Goal: Task Accomplishment & Management: Use online tool/utility

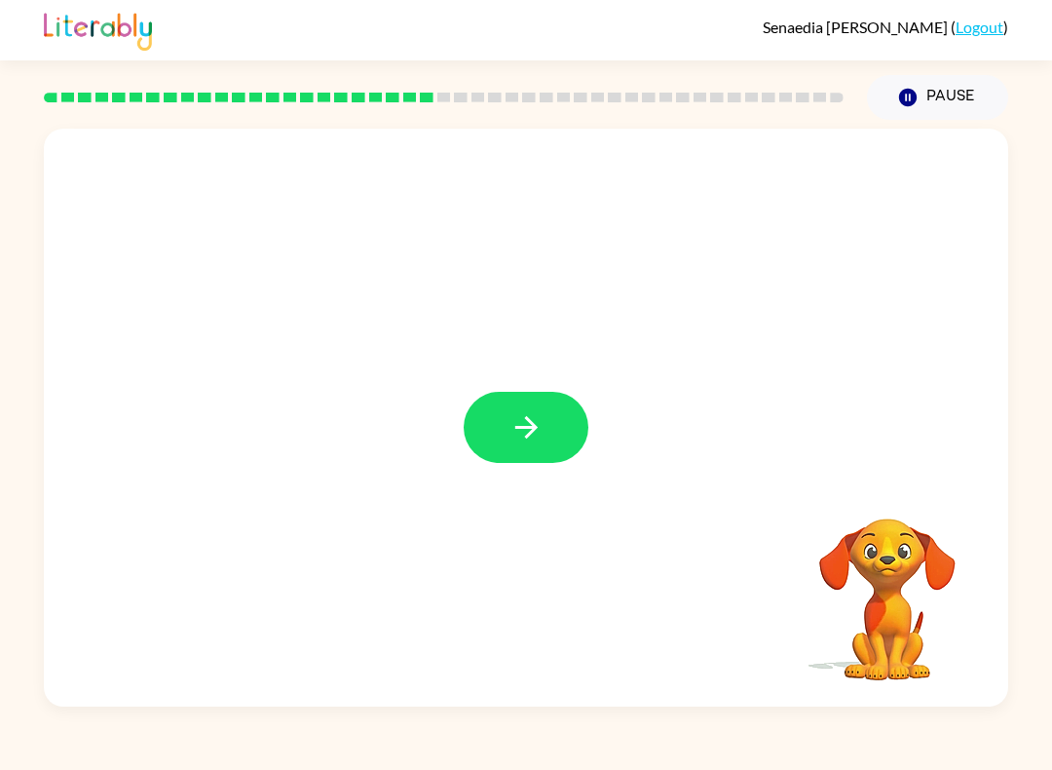
click at [490, 451] on button "button" at bounding box center [526, 427] width 125 height 71
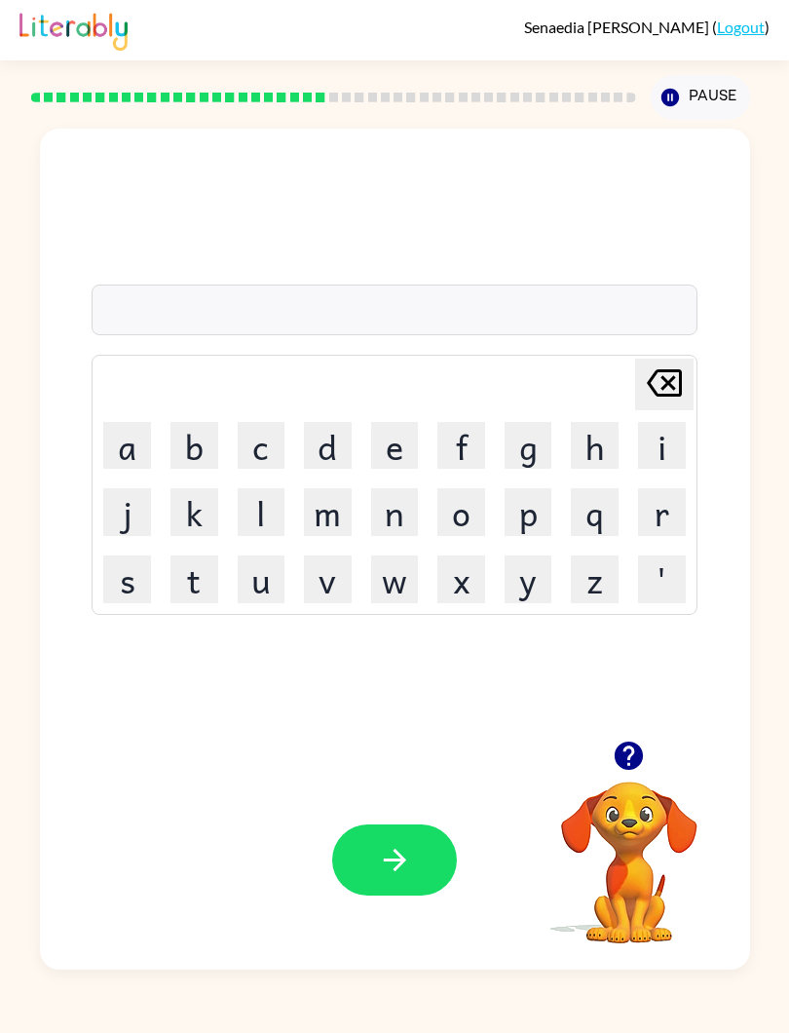
click at [652, 756] on button "button" at bounding box center [629, 756] width 50 height 50
click at [552, 518] on button "p" at bounding box center [529, 512] width 48 height 48
click at [201, 351] on div "p Delete Delete last character input a b c d e f g h i j k l m n o p q r s t u …" at bounding box center [394, 434] width 605 height 359
click at [278, 311] on div "p" at bounding box center [393, 310] width 593 height 41
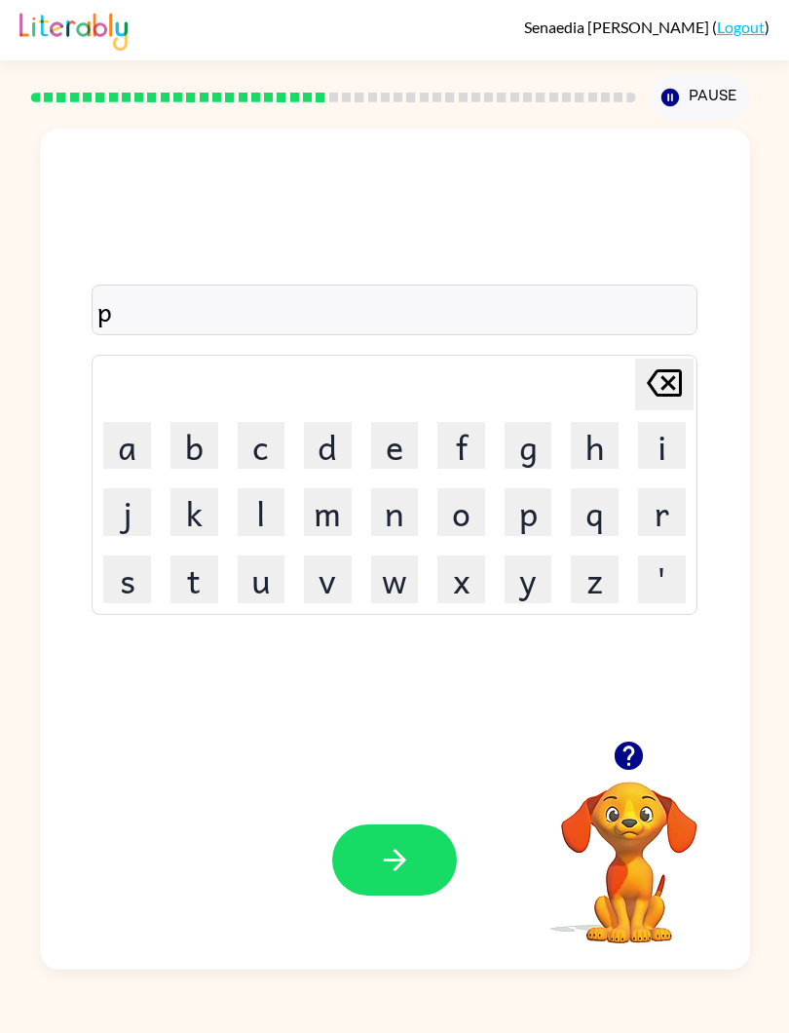
click at [485, 470] on button "f" at bounding box center [461, 446] width 48 height 48
click at [485, 469] on button "f" at bounding box center [461, 446] width 48 height 48
click at [412, 875] on icon "button" at bounding box center [395, 860] width 34 height 34
click at [619, 445] on button "h" at bounding box center [595, 446] width 48 height 48
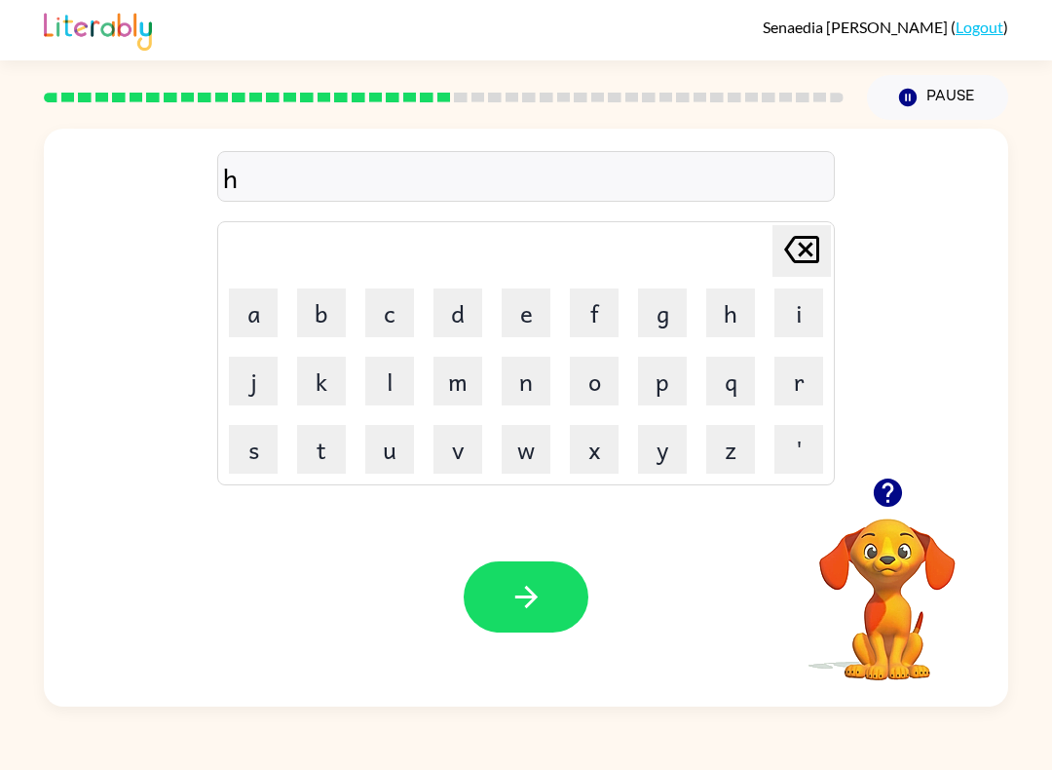
click at [420, 94] on icon at bounding box center [427, 98] width 14 height 10
click at [255, 312] on button "a" at bounding box center [253, 312] width 49 height 49
click at [727, 462] on button "z" at bounding box center [730, 449] width 49 height 49
click at [532, 305] on button "e" at bounding box center [526, 312] width 49 height 49
click at [788, 246] on icon "Delete Delete last character input" at bounding box center [801, 249] width 47 height 47
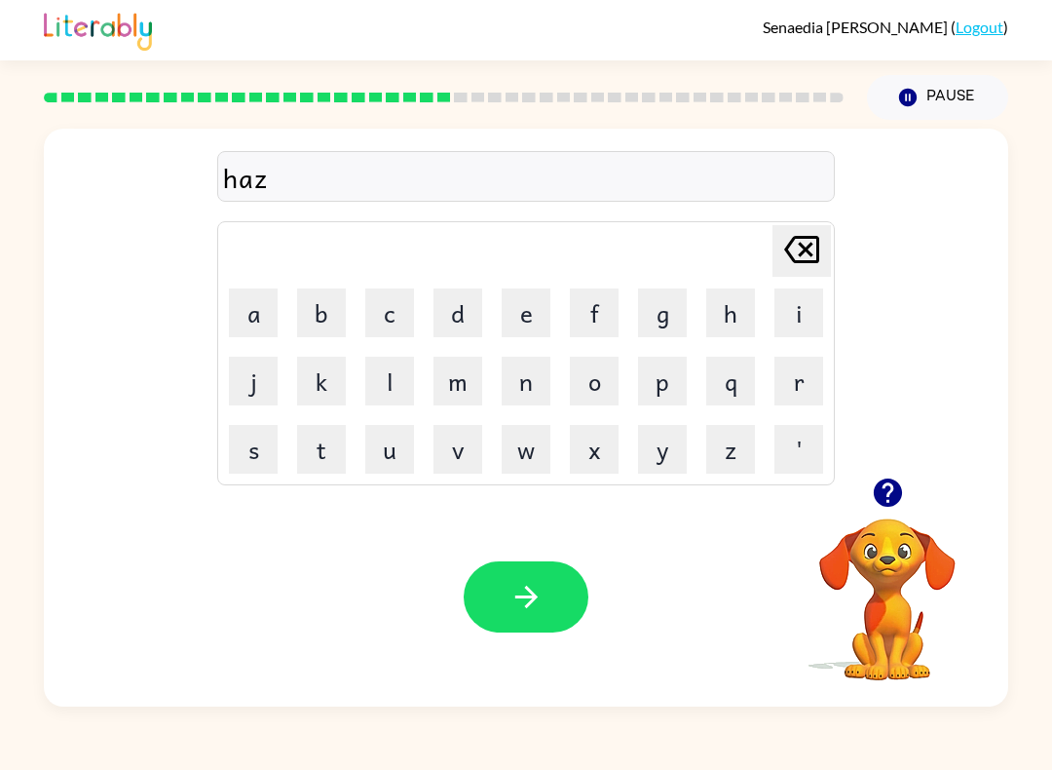
click at [675, 442] on button "y" at bounding box center [662, 449] width 49 height 49
click at [540, 588] on icon "button" at bounding box center [527, 597] width 34 height 34
click at [377, 377] on button "l" at bounding box center [389, 381] width 49 height 49
click at [518, 318] on button "e" at bounding box center [526, 312] width 49 height 49
click at [245, 470] on button "s" at bounding box center [253, 449] width 49 height 49
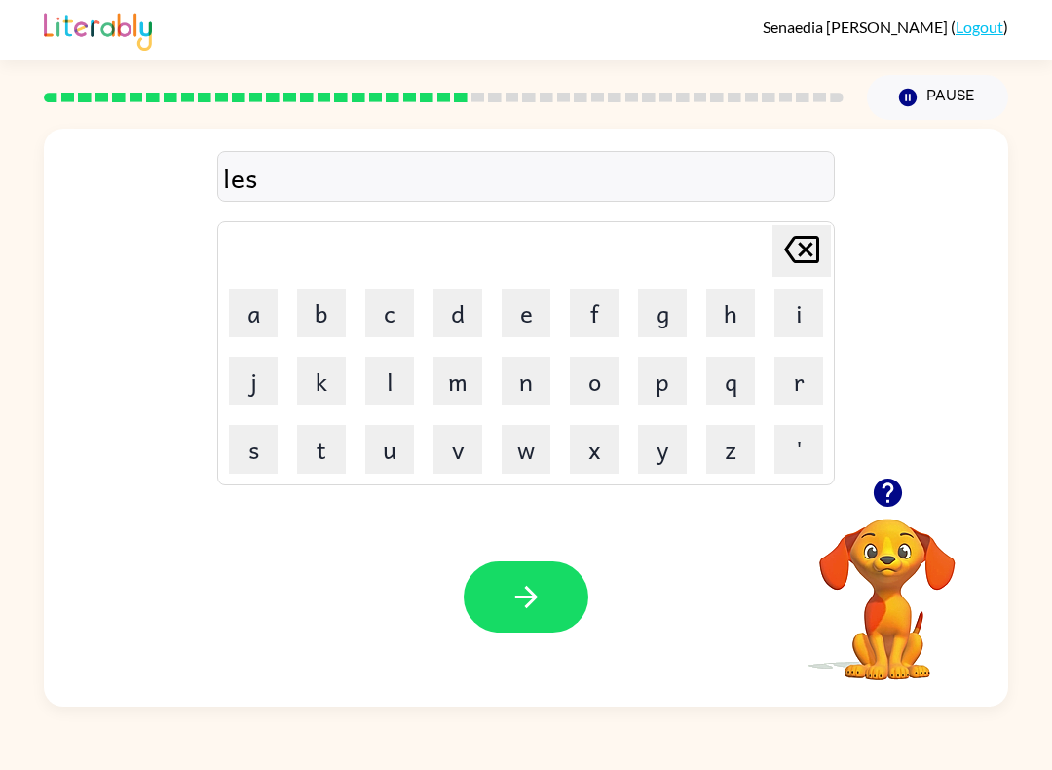
click at [588, 388] on button "o" at bounding box center [594, 381] width 49 height 49
click at [460, 381] on button "m" at bounding box center [458, 381] width 49 height 49
click at [788, 231] on icon "Delete Delete last character input" at bounding box center [801, 249] width 47 height 47
click at [539, 389] on button "n" at bounding box center [526, 381] width 49 height 49
click at [546, 553] on div "Your browser must support playing .mp4 files to use Literably. Please try using…" at bounding box center [526, 596] width 964 height 219
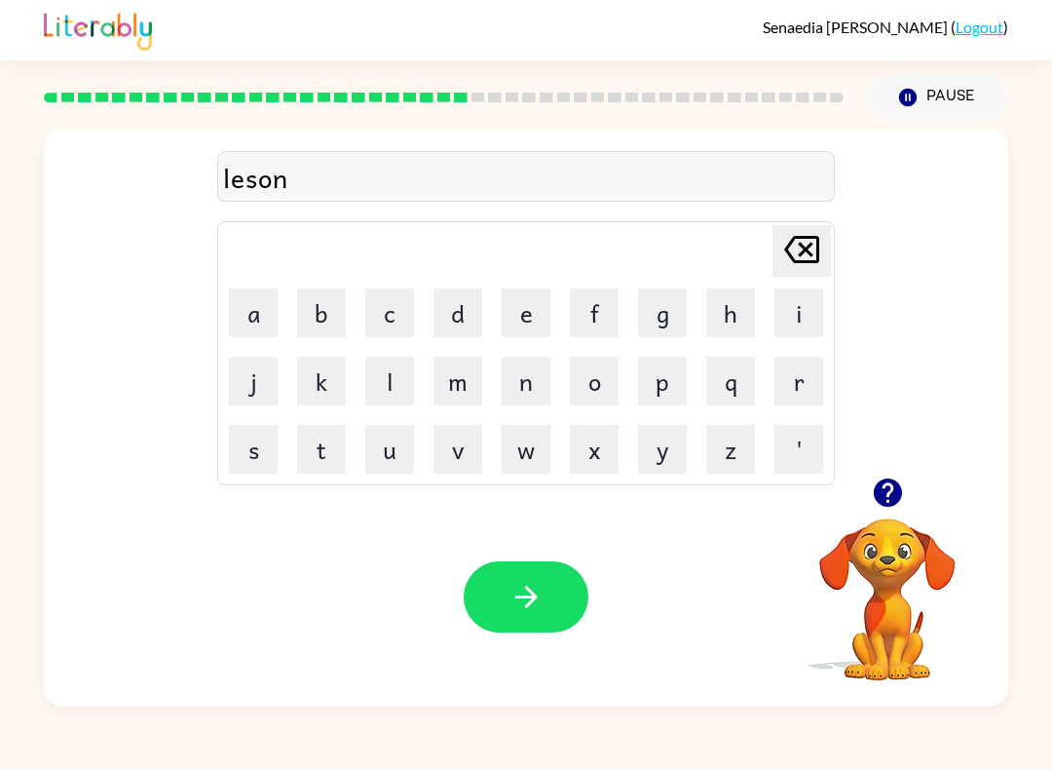
click at [514, 596] on icon "button" at bounding box center [527, 597] width 34 height 34
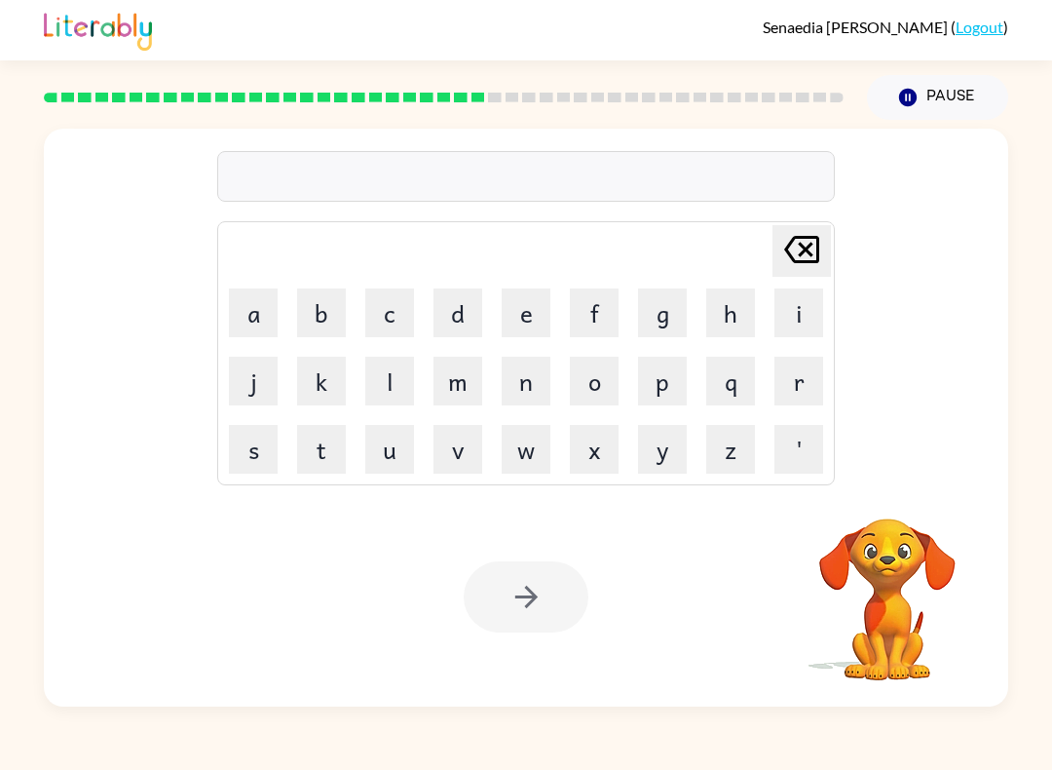
click at [475, 371] on button "m" at bounding box center [458, 381] width 49 height 49
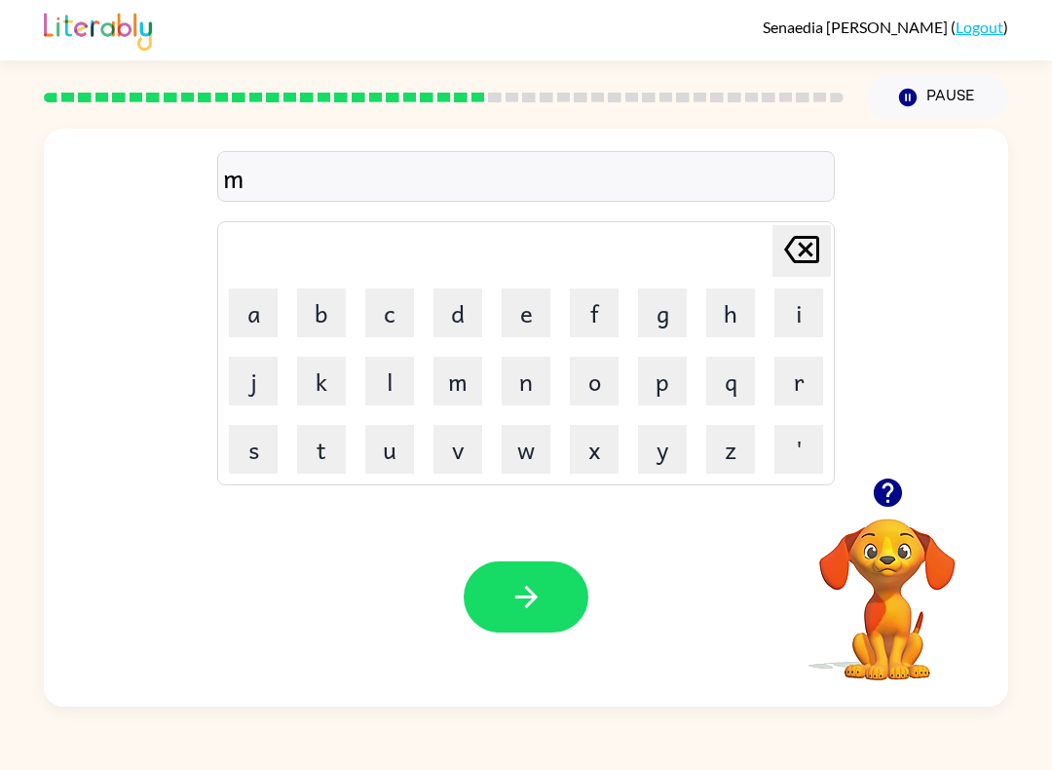
click at [788, 391] on button "r" at bounding box center [799, 381] width 49 height 49
click at [788, 248] on icon at bounding box center [801, 249] width 35 height 27
click at [395, 386] on button "l" at bounding box center [389, 381] width 49 height 49
click at [600, 305] on button "f" at bounding box center [594, 312] width 49 height 49
click at [391, 453] on button "u" at bounding box center [389, 449] width 49 height 49
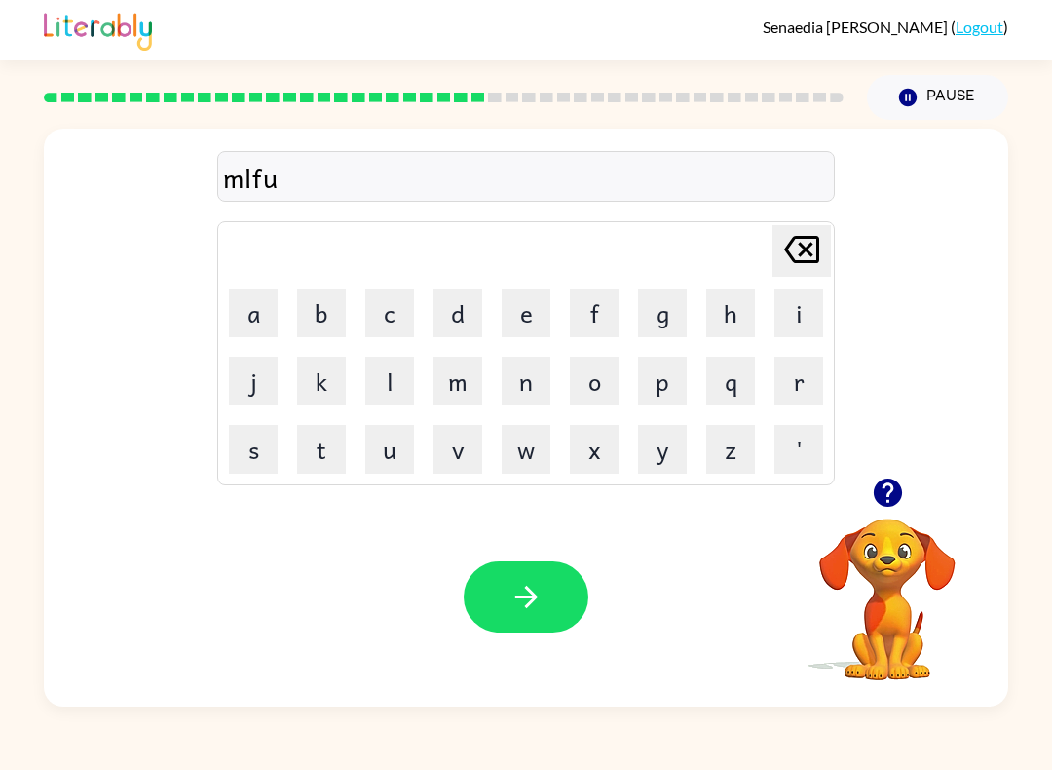
click at [527, 376] on button "n" at bounding box center [526, 381] width 49 height 49
click at [403, 289] on button "c" at bounding box center [389, 312] width 49 height 49
click at [329, 447] on button "t" at bounding box center [321, 449] width 49 height 49
click at [788, 316] on button "i" at bounding box center [799, 312] width 49 height 49
click at [520, 384] on button "n" at bounding box center [526, 381] width 49 height 49
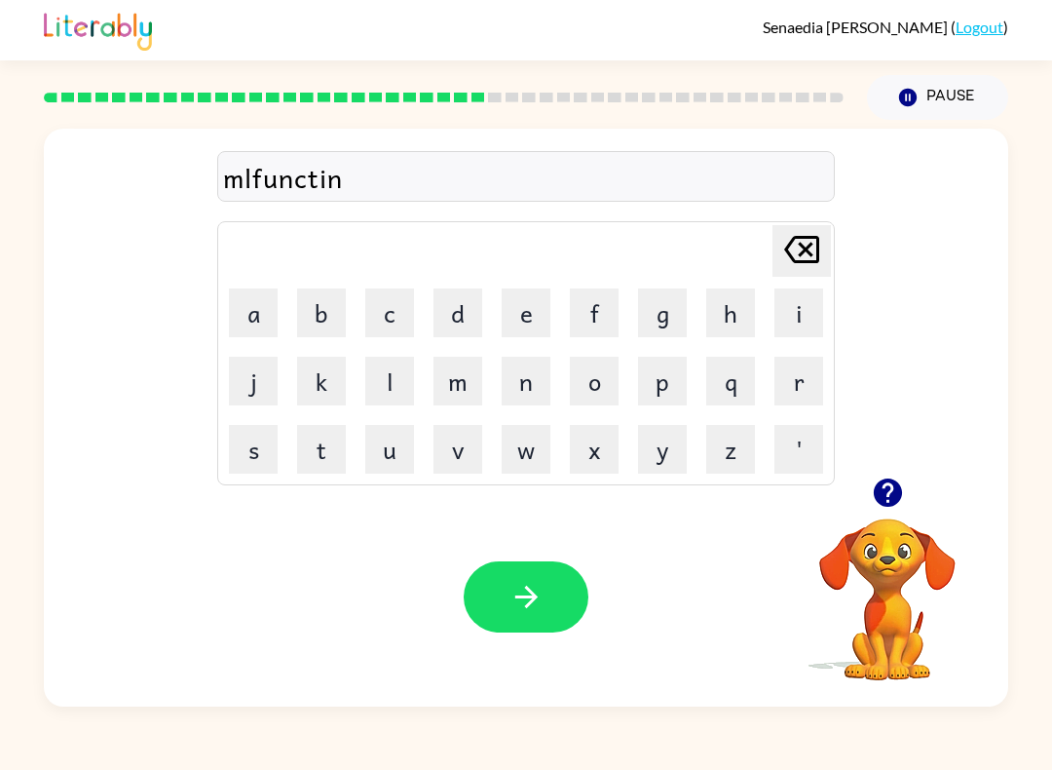
click at [562, 600] on button "button" at bounding box center [526, 596] width 125 height 71
click at [462, 392] on button "m" at bounding box center [458, 381] width 49 height 49
click at [272, 329] on button "a" at bounding box center [253, 312] width 49 height 49
click at [261, 451] on button "s" at bounding box center [253, 449] width 49 height 49
click at [719, 312] on button "h" at bounding box center [730, 312] width 49 height 49
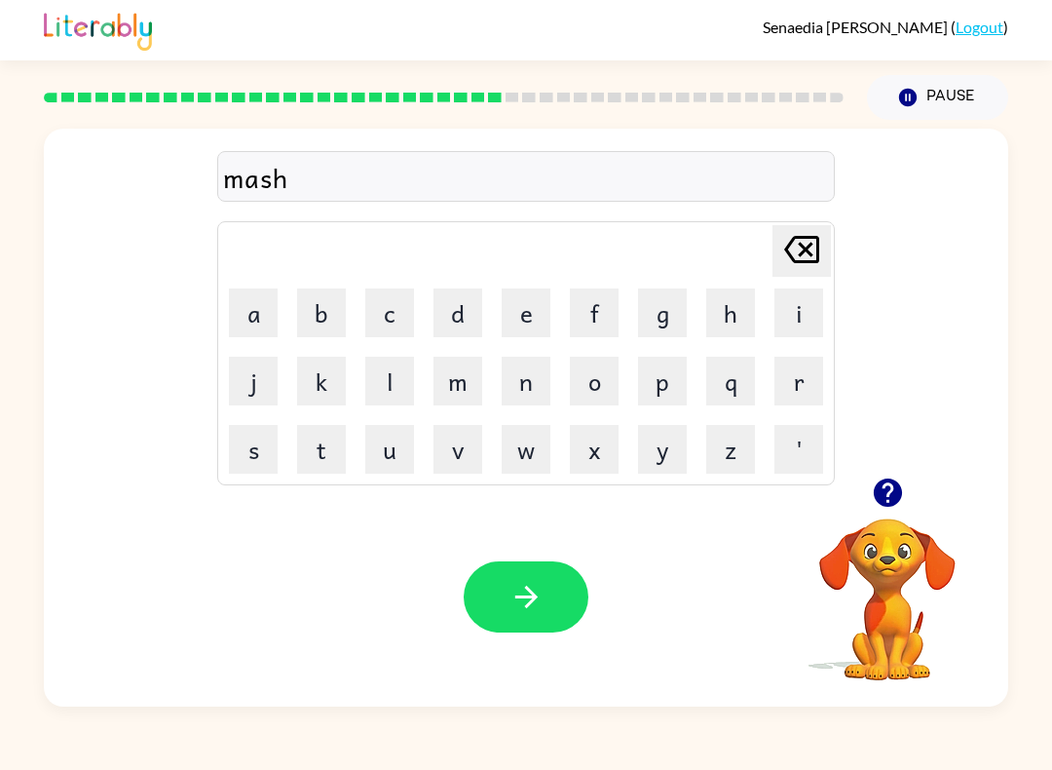
click at [533, 313] on button "e" at bounding box center [526, 312] width 49 height 49
click at [524, 383] on button "n" at bounding box center [526, 381] width 49 height 49
click at [535, 312] on button "e" at bounding box center [526, 312] width 49 height 49
click at [526, 568] on button "button" at bounding box center [526, 596] width 125 height 71
click at [788, 499] on icon "button" at bounding box center [887, 492] width 28 height 28
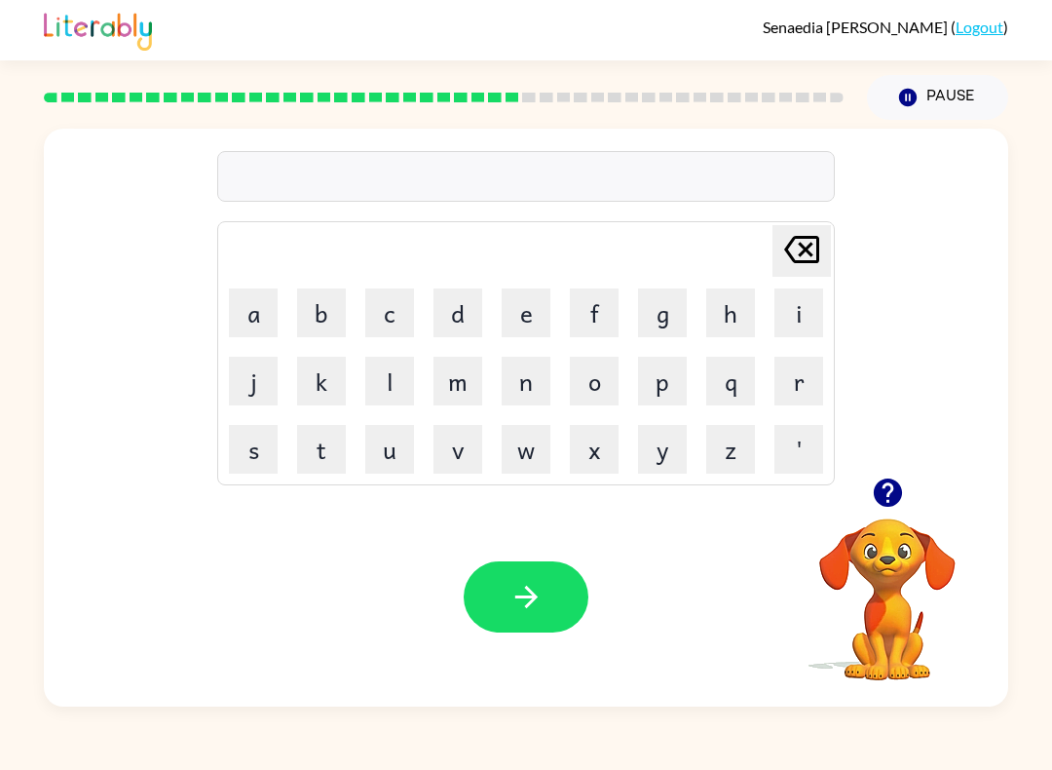
click at [455, 399] on button "m" at bounding box center [458, 381] width 49 height 49
click at [593, 395] on button "o" at bounding box center [594, 381] width 49 height 49
click at [527, 393] on button "n" at bounding box center [526, 381] width 49 height 49
click at [319, 445] on button "t" at bounding box center [321, 449] width 49 height 49
click at [531, 305] on button "e" at bounding box center [526, 312] width 49 height 49
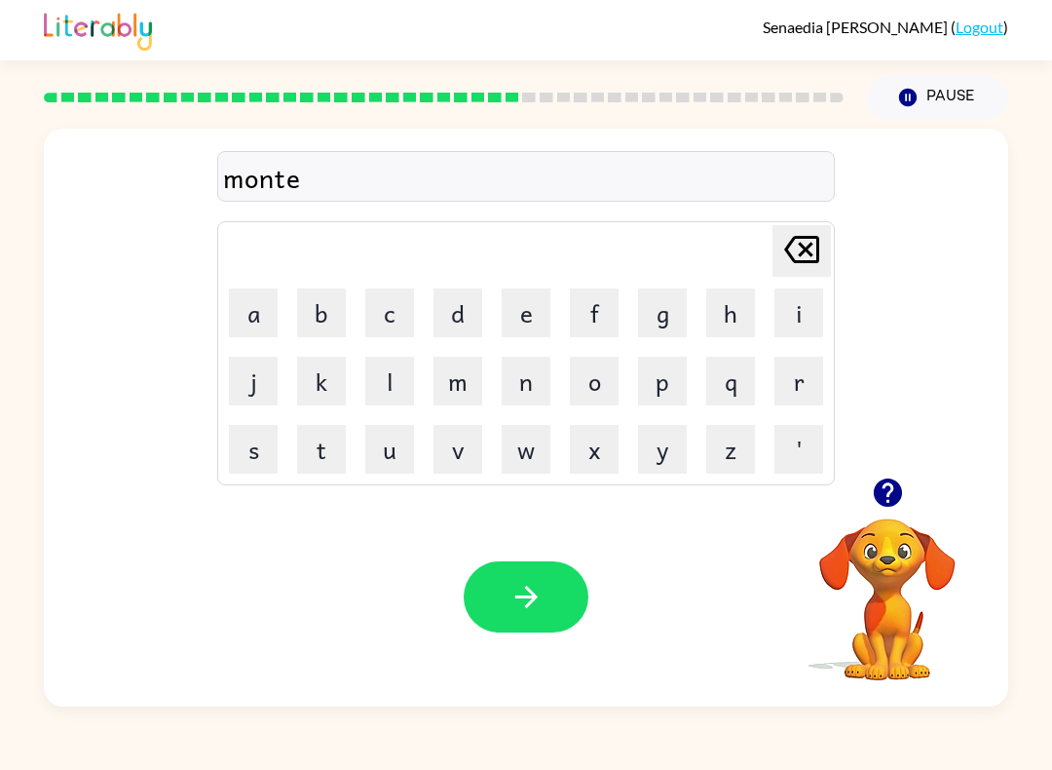
click at [459, 303] on button "d" at bounding box center [458, 312] width 49 height 49
click at [513, 586] on icon "button" at bounding box center [527, 597] width 34 height 34
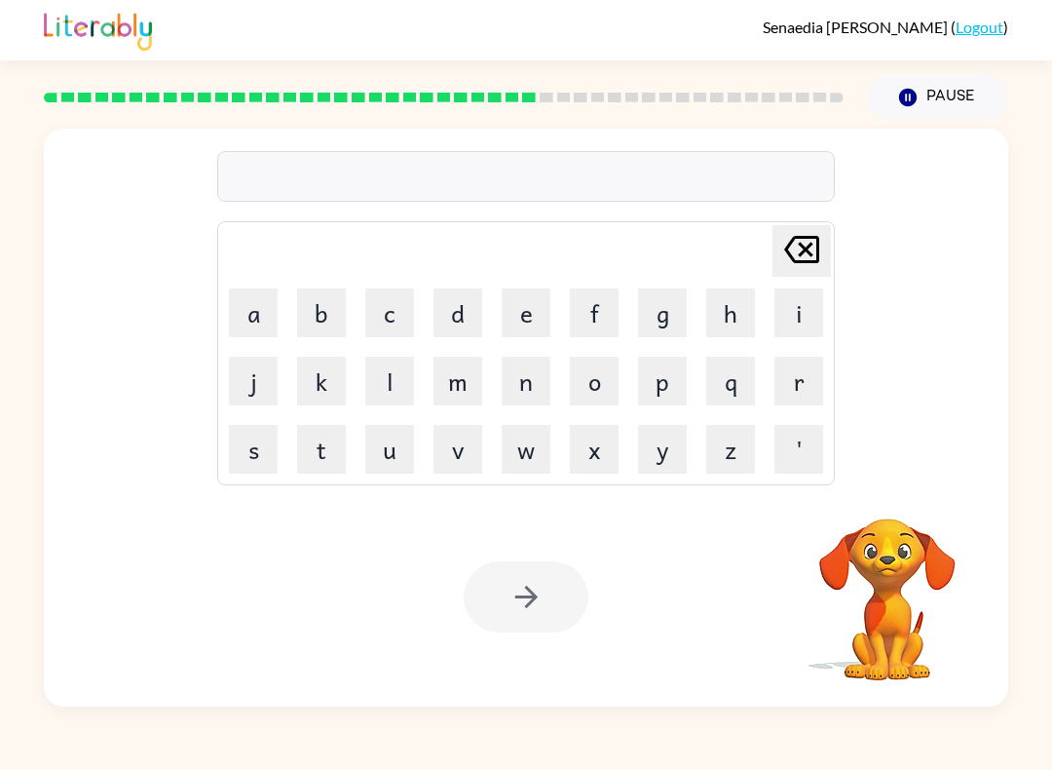
click at [470, 389] on button "m" at bounding box center [458, 381] width 49 height 49
click at [262, 329] on button "a" at bounding box center [253, 312] width 49 height 49
click at [785, 377] on button "r" at bounding box center [799, 381] width 49 height 49
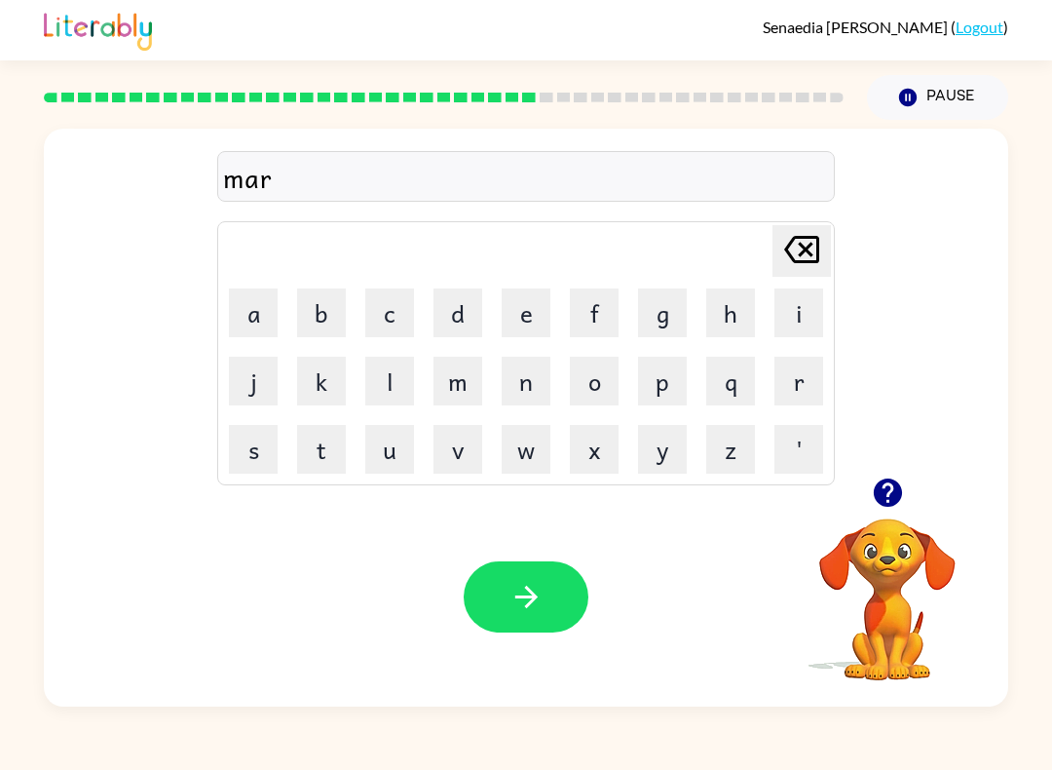
click at [332, 305] on button "b" at bounding box center [321, 312] width 49 height 49
click at [374, 393] on button "l" at bounding box center [389, 381] width 49 height 49
click at [293, 191] on div "marbl" at bounding box center [526, 177] width 606 height 41
click at [788, 208] on div "marbl Delete Delete last character input a b c d e f g h i j k l m n o p q r s …" at bounding box center [526, 303] width 618 height 363
click at [788, 247] on icon "Delete Delete last character input" at bounding box center [801, 249] width 47 height 47
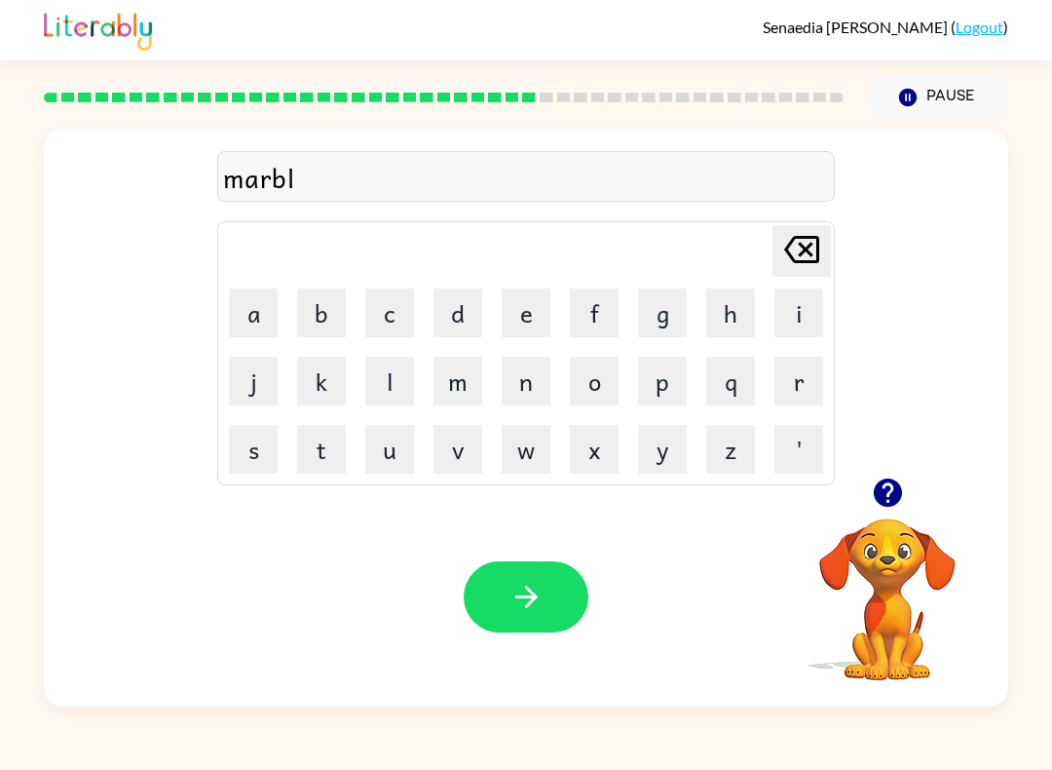
click at [788, 246] on icon at bounding box center [801, 249] width 35 height 27
click at [788, 251] on icon at bounding box center [801, 249] width 35 height 27
click at [788, 384] on button "r" at bounding box center [799, 381] width 49 height 49
click at [530, 307] on button "e" at bounding box center [526, 312] width 49 height 49
click at [397, 381] on button "l" at bounding box center [389, 381] width 49 height 49
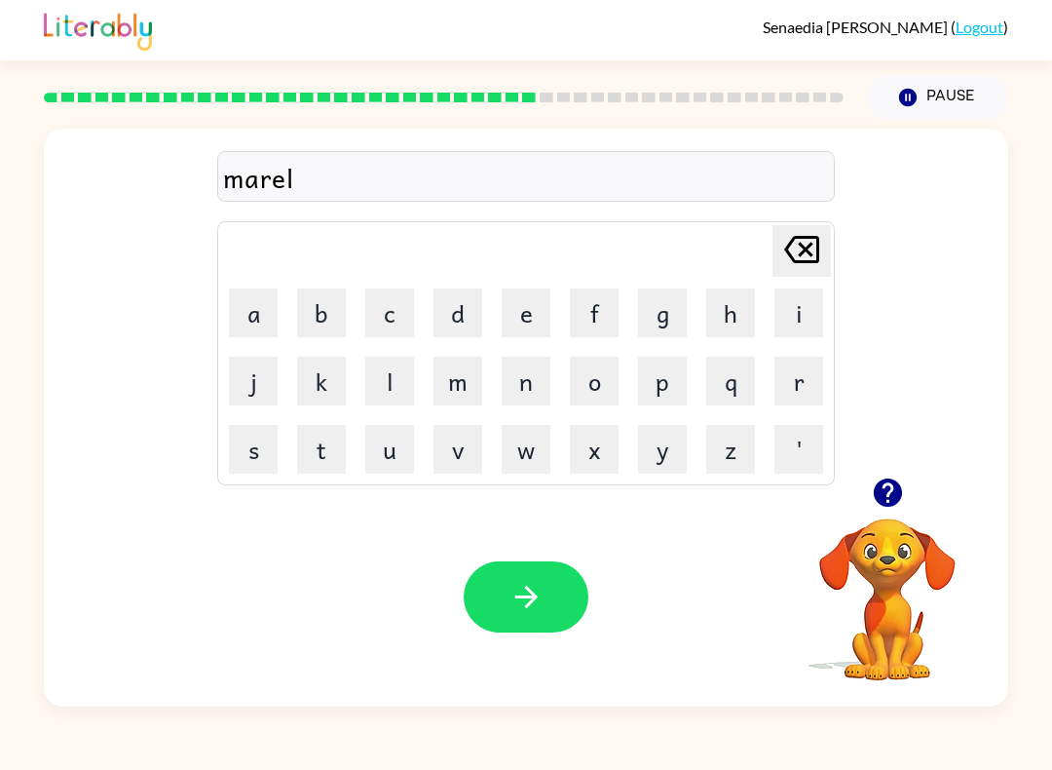
click at [788, 250] on icon "Delete Delete last character input" at bounding box center [801, 249] width 47 height 47
click at [788, 249] on icon "Delete Delete last character input" at bounding box center [801, 249] width 47 height 47
click at [258, 317] on button "a" at bounding box center [253, 312] width 49 height 49
click at [406, 379] on button "l" at bounding box center [389, 381] width 49 height 49
click at [778, 264] on icon "Delete Delete last character input" at bounding box center [801, 249] width 47 height 47
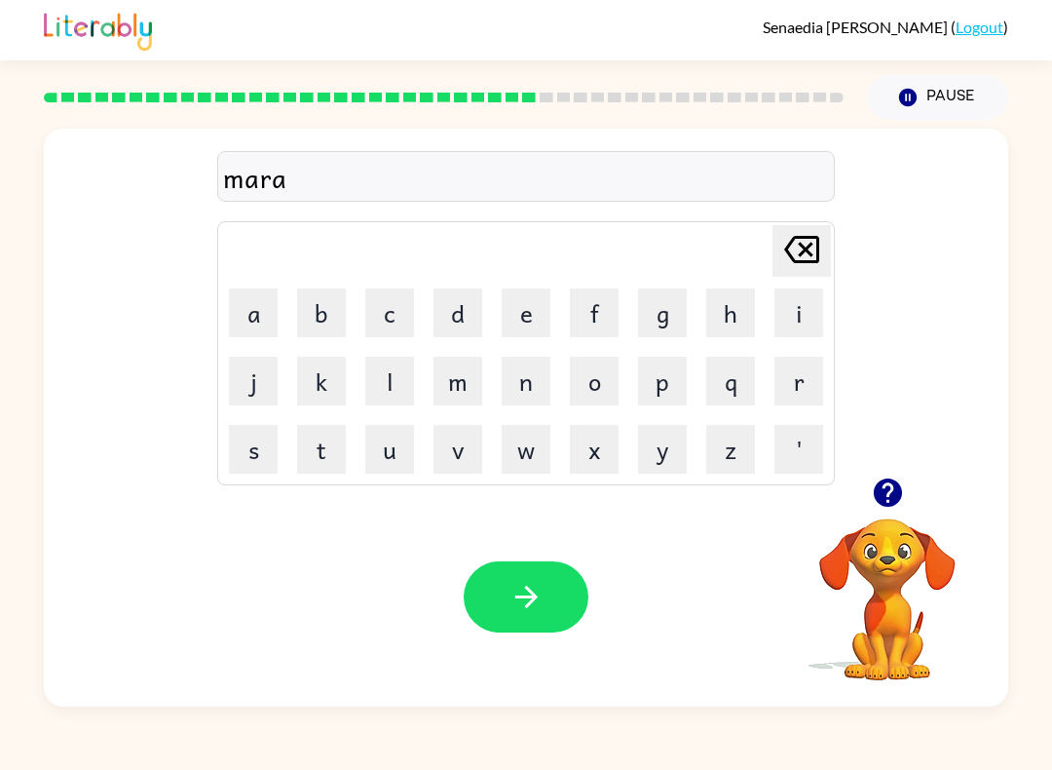
click at [778, 264] on icon "Delete Delete last character input" at bounding box center [801, 249] width 47 height 47
click at [322, 318] on button "b" at bounding box center [321, 312] width 49 height 49
click at [258, 326] on button "a" at bounding box center [253, 312] width 49 height 49
click at [398, 375] on button "l" at bounding box center [389, 381] width 49 height 49
click at [581, 602] on button "button" at bounding box center [526, 596] width 125 height 71
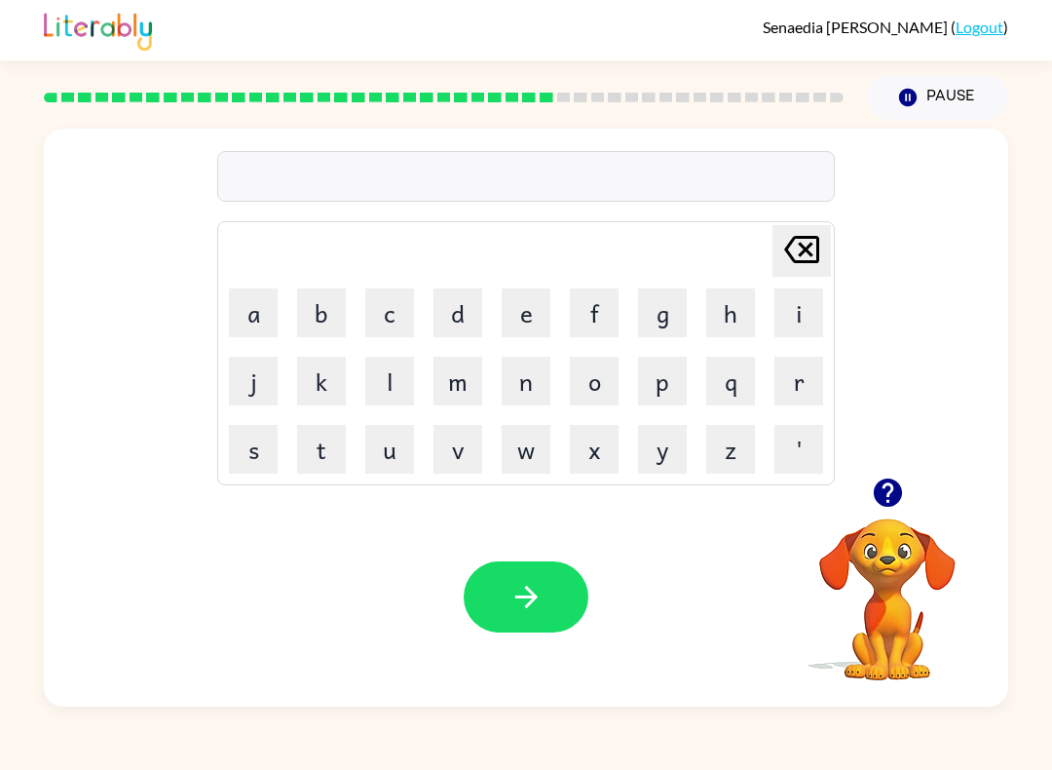
click at [664, 387] on button "p" at bounding box center [662, 381] width 49 height 49
click at [393, 457] on button "u" at bounding box center [389, 449] width 49 height 49
click at [480, 318] on button "d" at bounding box center [458, 312] width 49 height 49
click at [382, 381] on button "l" at bounding box center [389, 381] width 49 height 49
click at [548, 313] on button "e" at bounding box center [526, 312] width 49 height 49
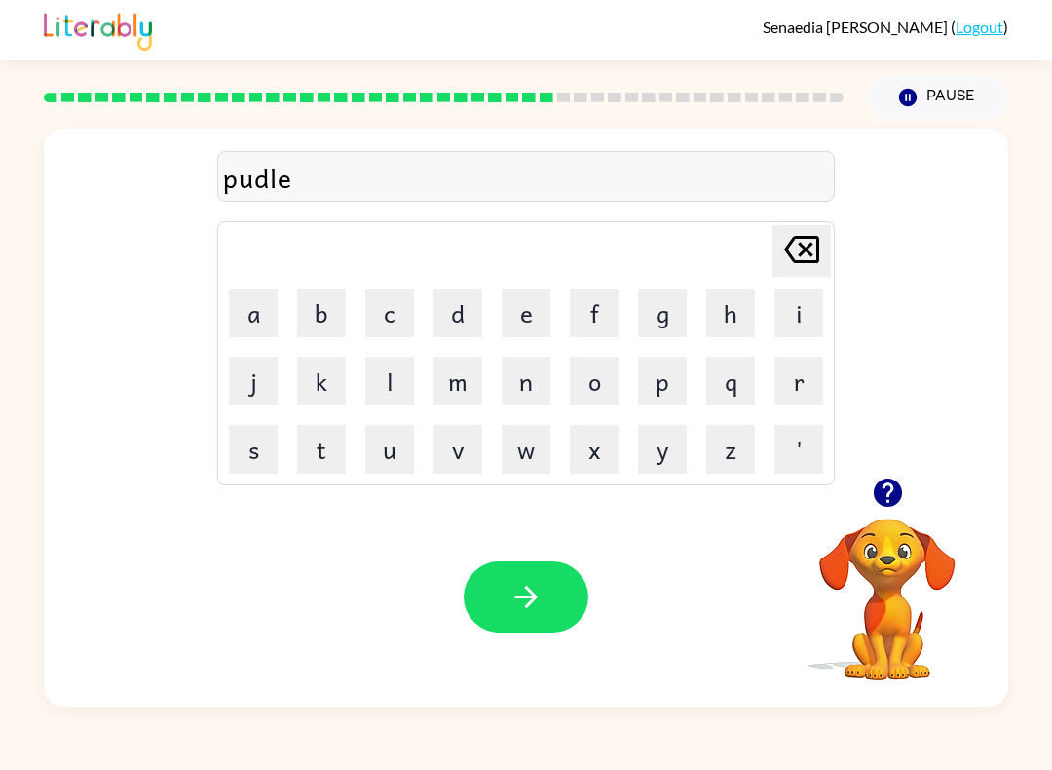
click at [547, 571] on button "button" at bounding box center [526, 596] width 125 height 71
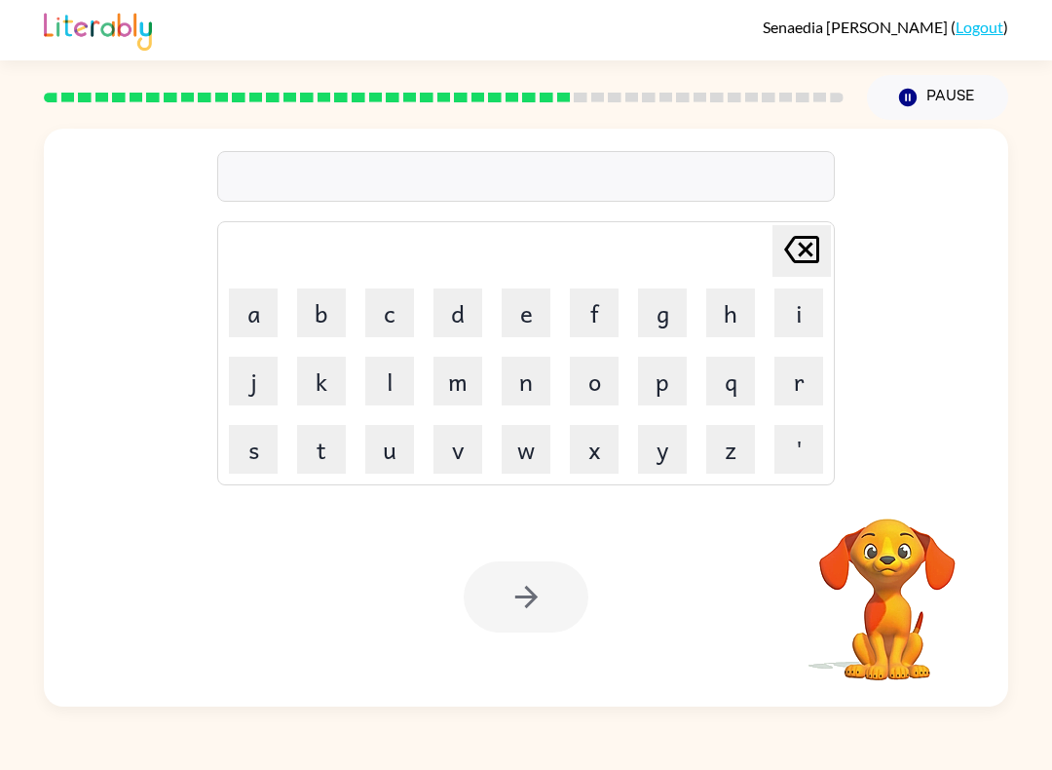
click at [660, 391] on button "p" at bounding box center [662, 381] width 49 height 49
click at [258, 326] on button "a" at bounding box center [253, 312] width 49 height 49
click at [786, 393] on button "r" at bounding box center [799, 381] width 49 height 49
click at [452, 323] on button "d" at bounding box center [458, 312] width 49 height 49
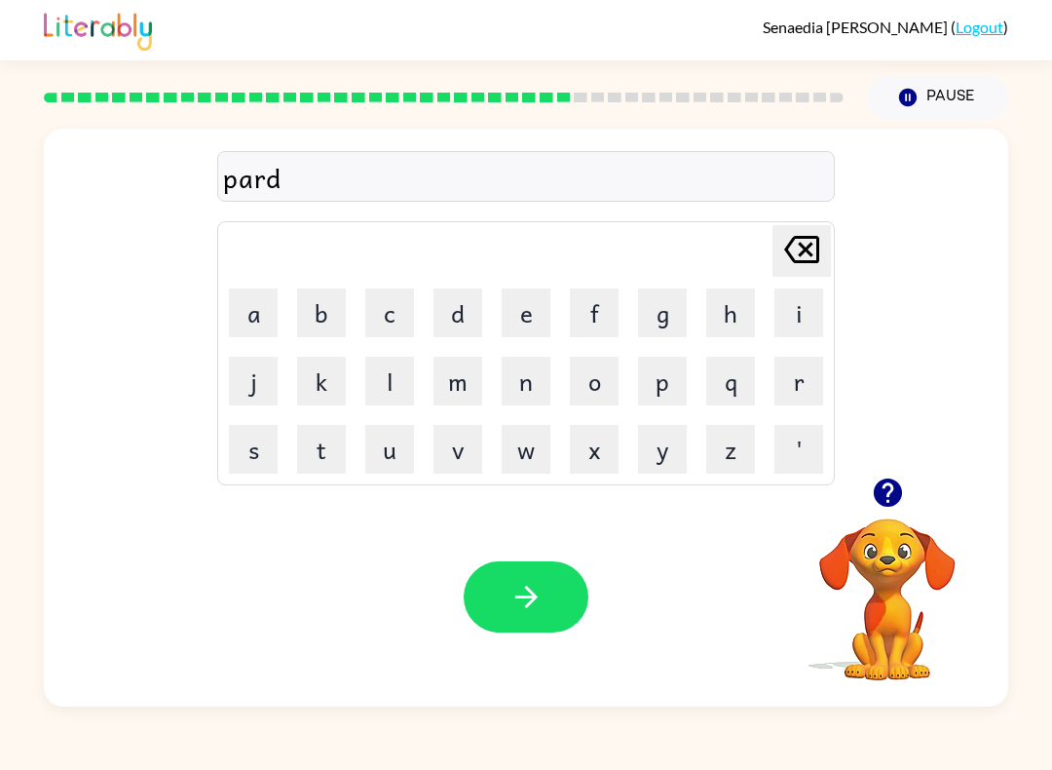
click at [788, 322] on button "i" at bounding box center [799, 312] width 49 height 49
click at [269, 461] on button "s" at bounding box center [253, 449] width 49 height 49
click at [532, 315] on button "e" at bounding box center [526, 312] width 49 height 49
click at [568, 544] on div "Your browser must support playing .mp4 files to use Literably. Please try using…" at bounding box center [526, 596] width 964 height 219
click at [538, 595] on icon "button" at bounding box center [527, 597] width 34 height 34
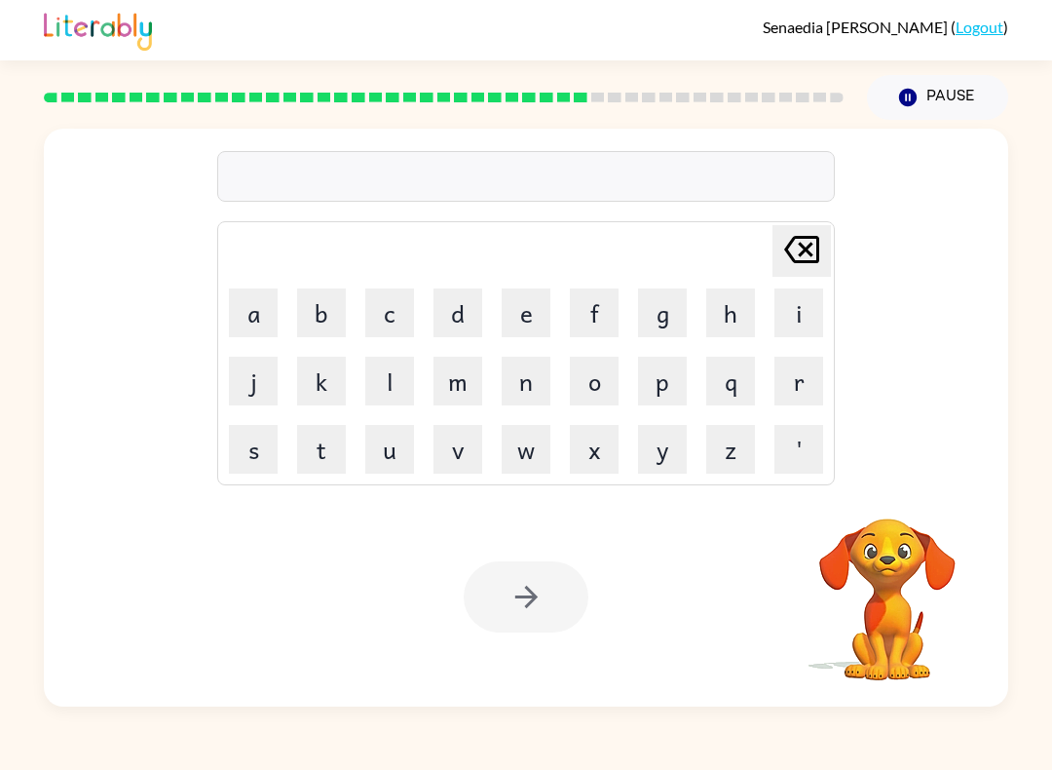
click at [675, 386] on button "p" at bounding box center [662, 381] width 49 height 49
click at [259, 316] on button "a" at bounding box center [253, 312] width 49 height 49
click at [787, 391] on button "r" at bounding box center [799, 381] width 49 height 49
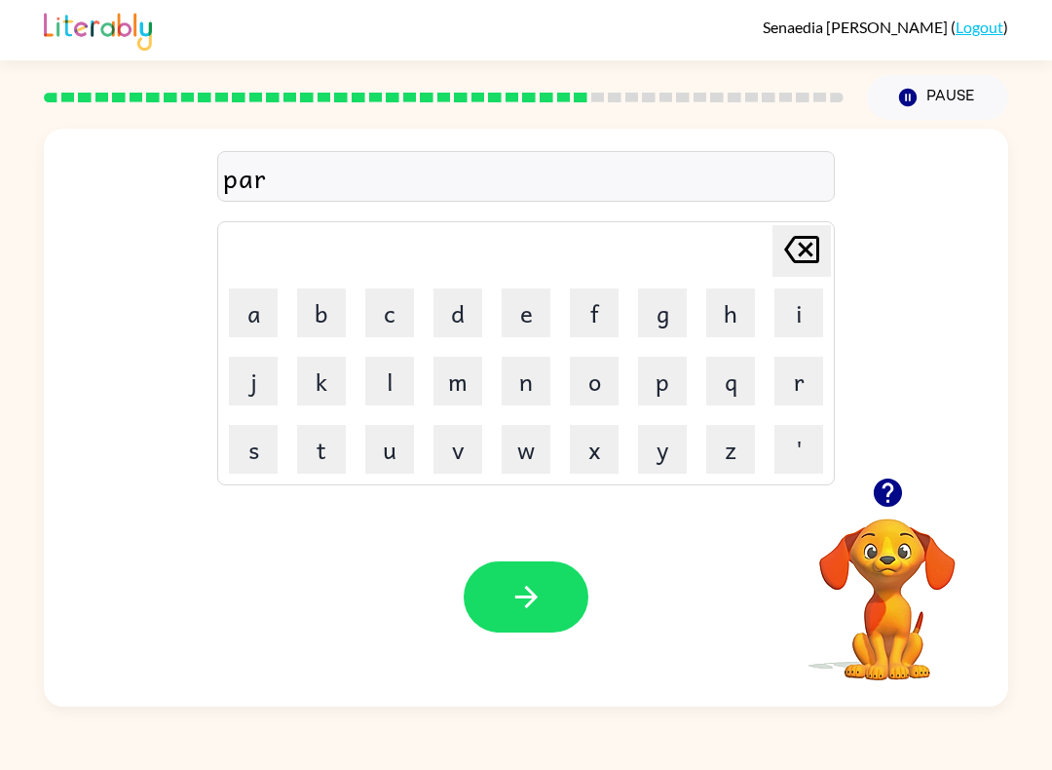
click at [344, 459] on button "t" at bounding box center [321, 449] width 49 height 49
click at [387, 315] on button "c" at bounding box center [389, 312] width 49 height 49
click at [405, 377] on button "l" at bounding box center [389, 381] width 49 height 49
click at [467, 315] on button "d" at bounding box center [458, 312] width 49 height 49
click at [788, 258] on icon "Delete Delete last character input" at bounding box center [801, 249] width 47 height 47
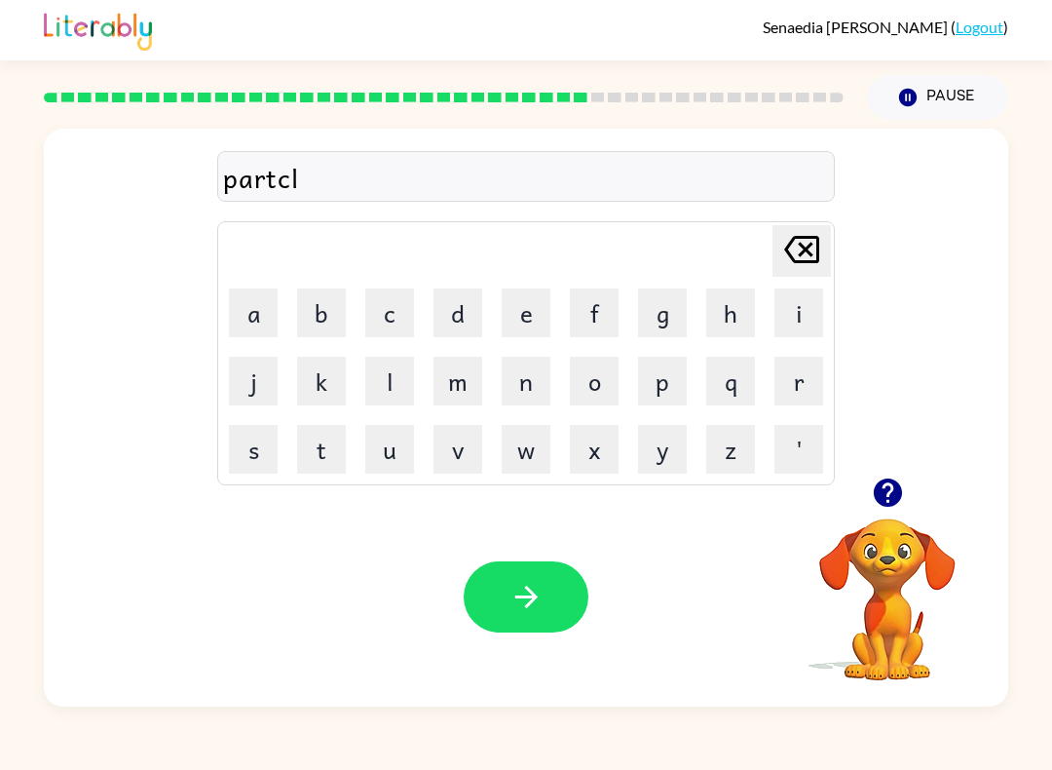
click at [535, 320] on button "e" at bounding box center [526, 312] width 49 height 49
click at [549, 605] on button "button" at bounding box center [526, 596] width 125 height 71
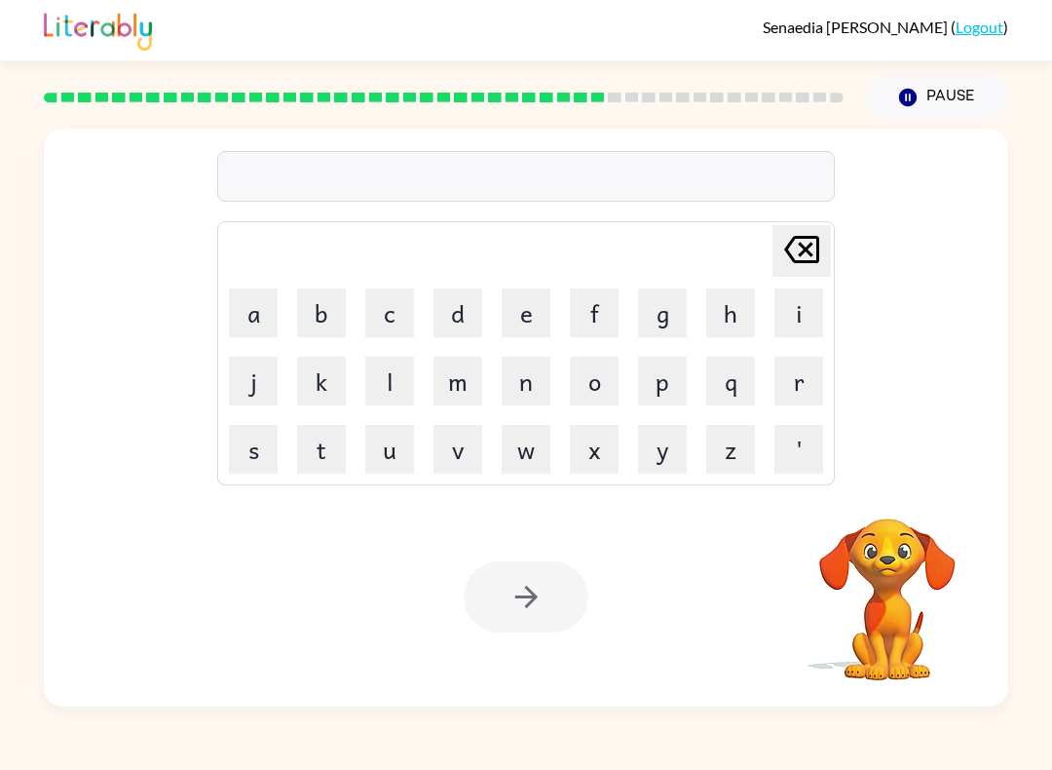
click at [788, 383] on button "r" at bounding box center [799, 381] width 49 height 49
click at [614, 385] on button "o" at bounding box center [594, 381] width 49 height 49
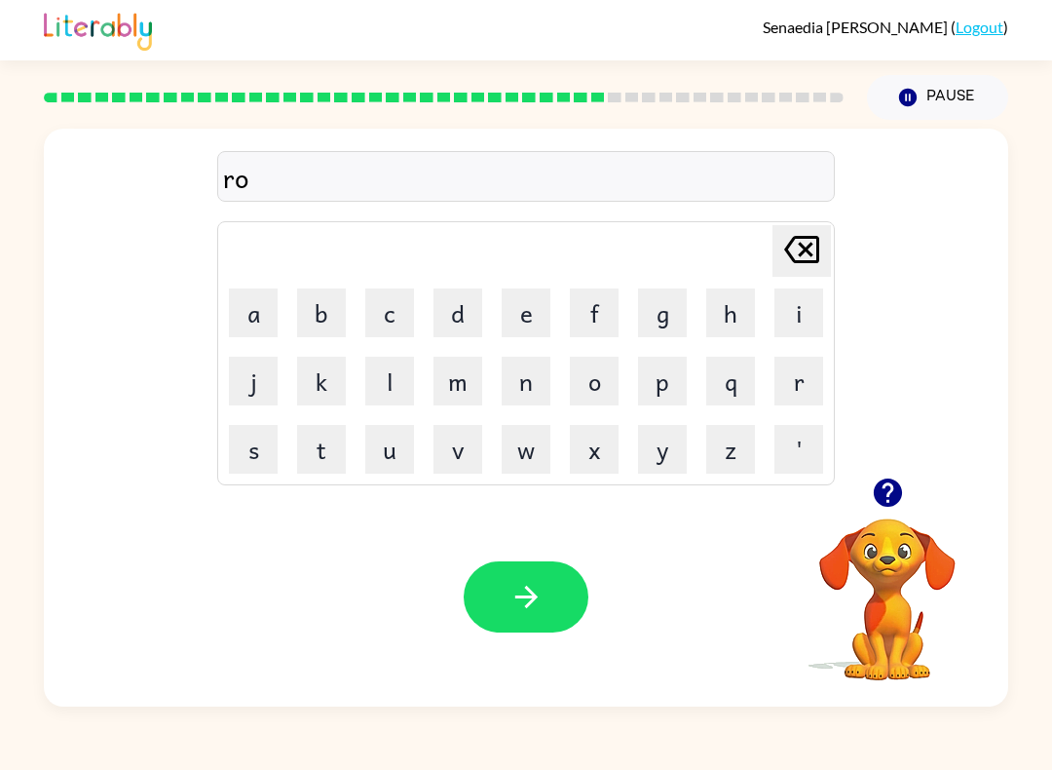
click at [246, 317] on button "a" at bounding box center [253, 312] width 49 height 49
click at [445, 329] on button "d" at bounding box center [458, 312] width 49 height 49
click at [539, 596] on icon "button" at bounding box center [527, 597] width 34 height 34
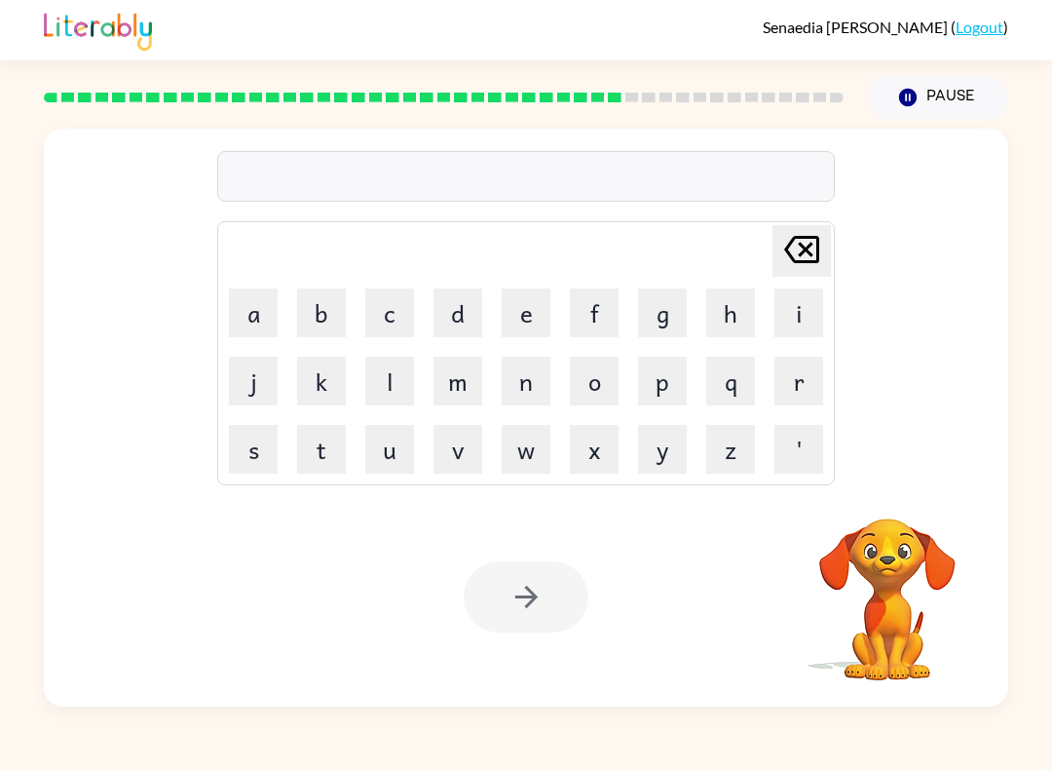
click at [586, 389] on button "o" at bounding box center [594, 381] width 49 height 49
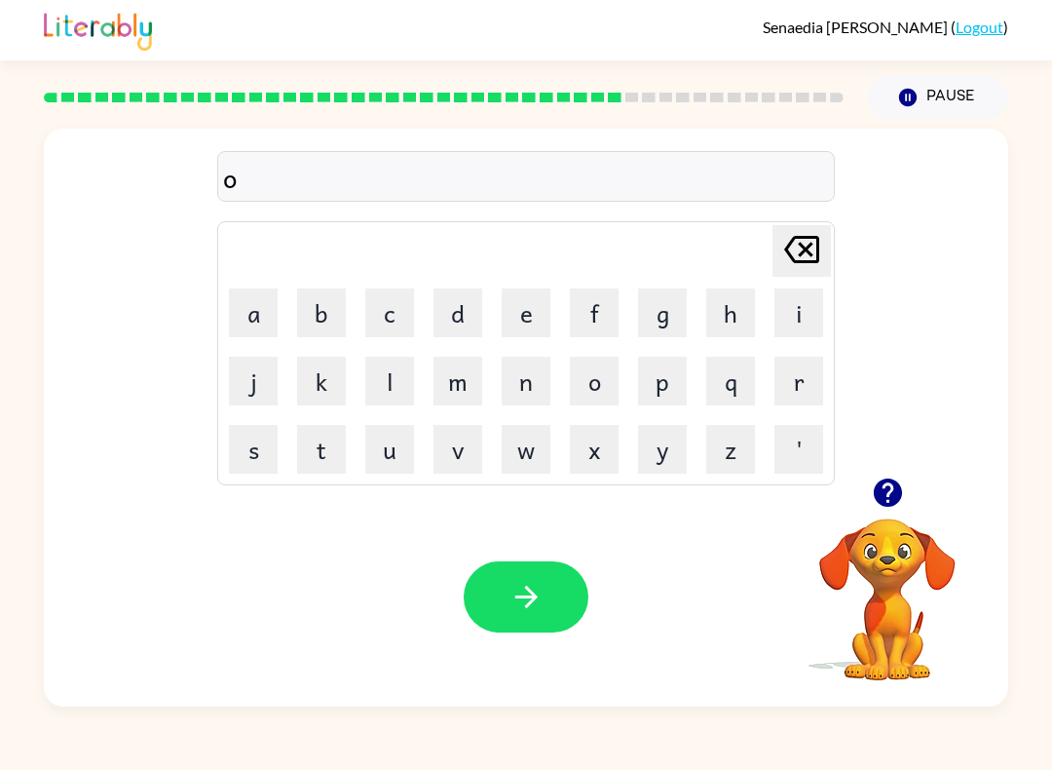
click at [518, 381] on button "n" at bounding box center [526, 381] width 49 height 49
click at [243, 318] on button "a" at bounding box center [253, 312] width 49 height 49
click at [788, 374] on button "r" at bounding box center [799, 381] width 49 height 49
click at [567, 584] on button "button" at bounding box center [526, 596] width 125 height 71
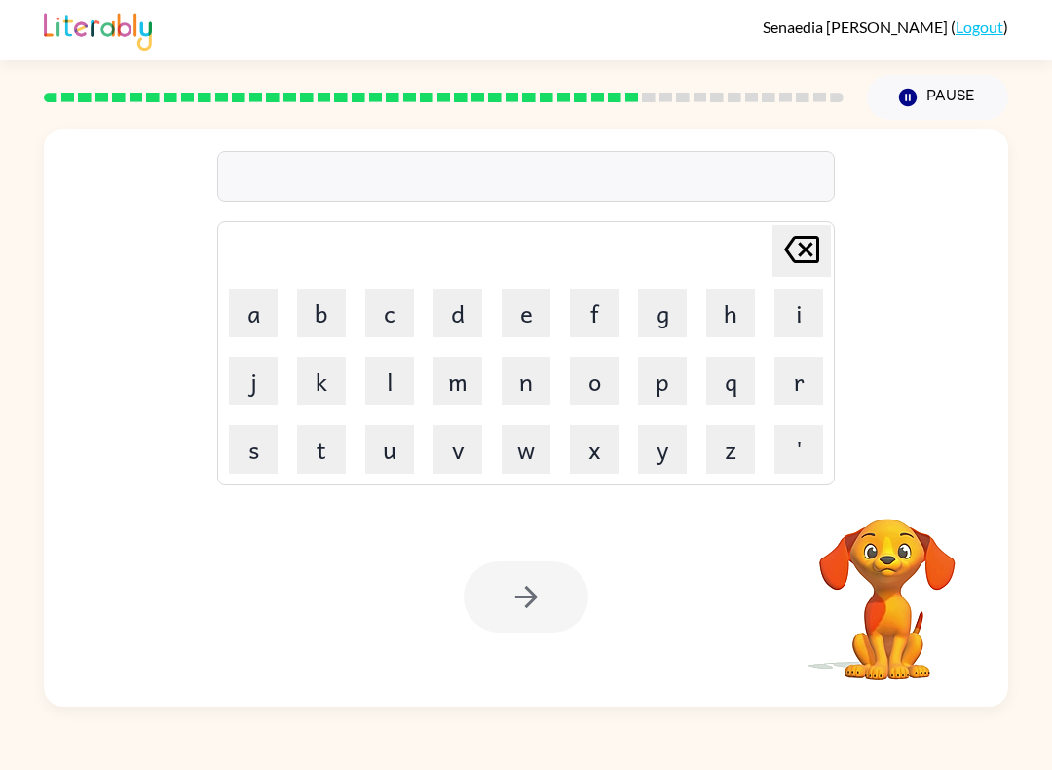
click at [325, 459] on button "t" at bounding box center [321, 449] width 49 height 49
click at [254, 321] on button "a" at bounding box center [253, 312] width 49 height 49
click at [340, 311] on button "b" at bounding box center [321, 312] width 49 height 49
click at [401, 374] on button "l" at bounding box center [389, 381] width 49 height 49
click at [530, 314] on button "e" at bounding box center [526, 312] width 49 height 49
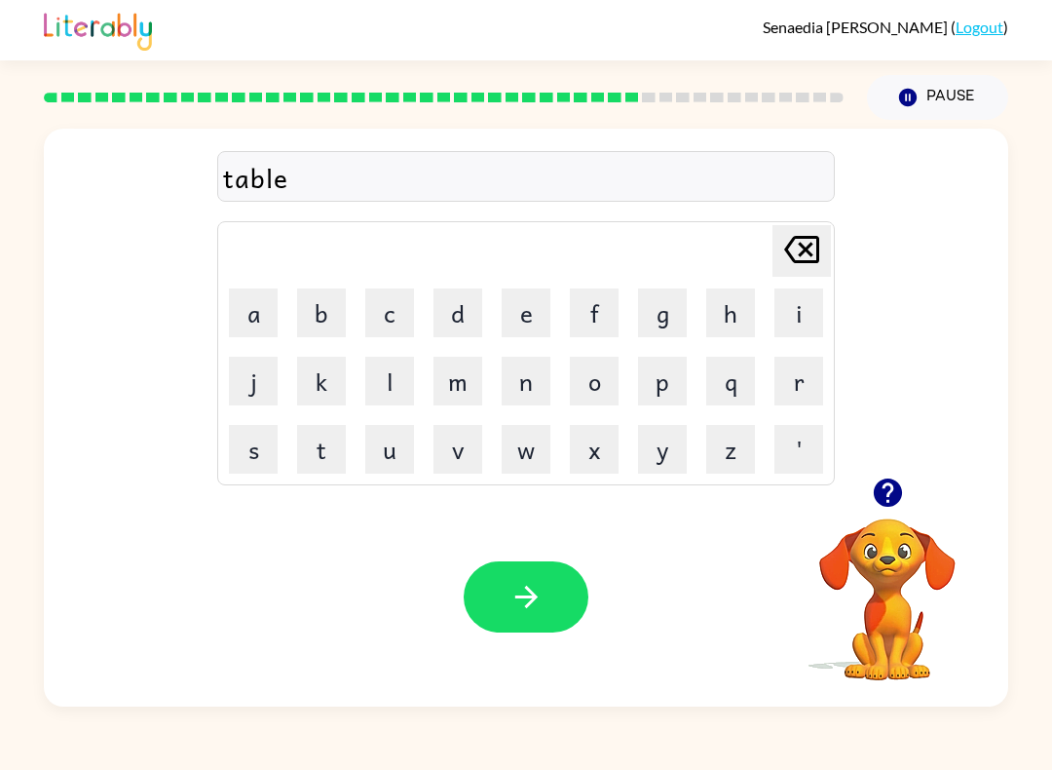
click at [563, 600] on button "button" at bounding box center [526, 596] width 125 height 71
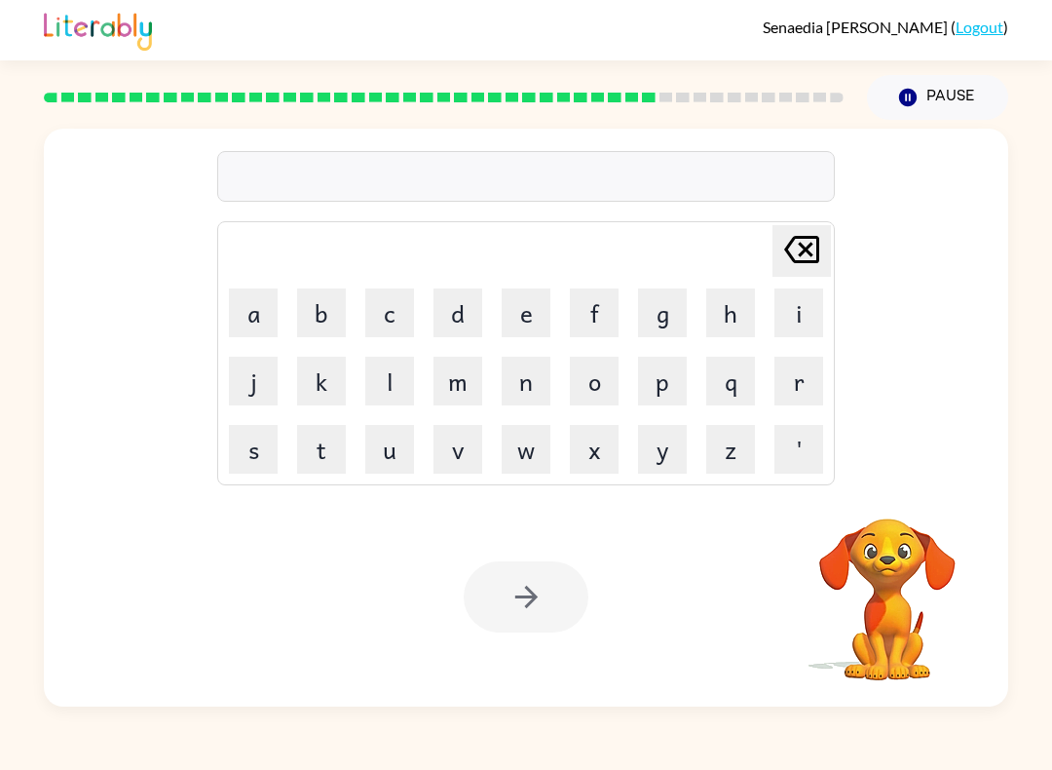
click at [317, 451] on button "t" at bounding box center [321, 449] width 49 height 49
click at [387, 458] on button "u" at bounding box center [389, 449] width 49 height 49
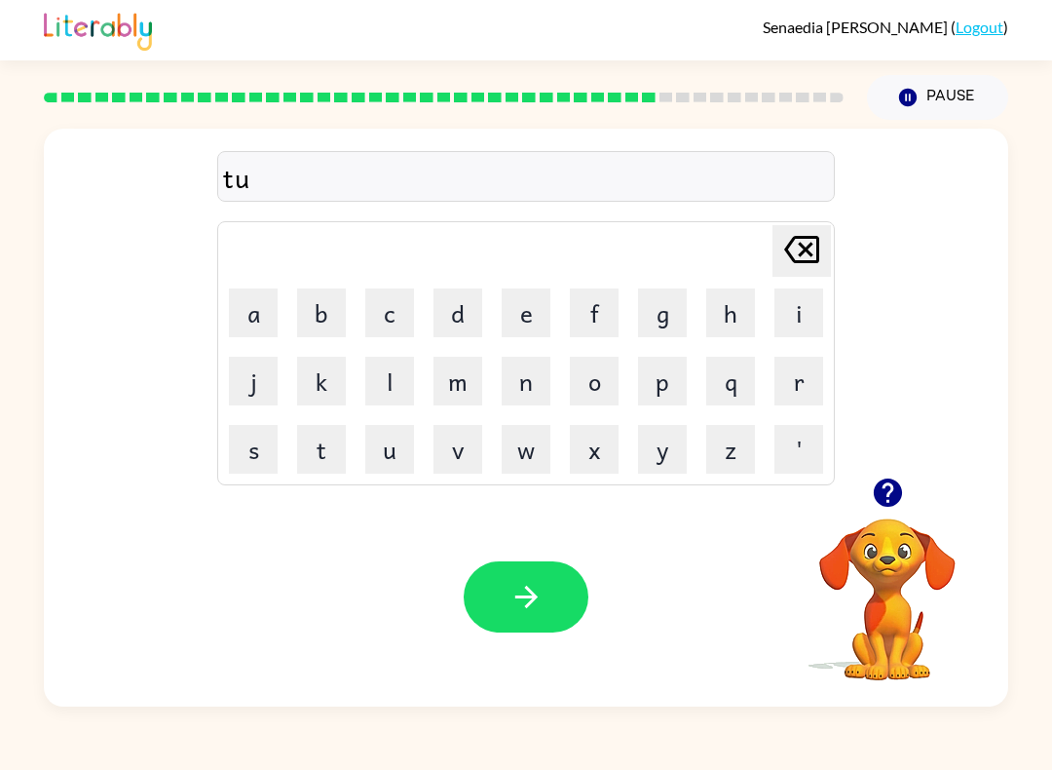
click at [320, 315] on button "b" at bounding box center [321, 312] width 49 height 49
click at [530, 327] on button "e" at bounding box center [526, 312] width 49 height 49
click at [393, 316] on button "c" at bounding box center [389, 312] width 49 height 49
click at [788, 248] on button "Delete Delete last character input" at bounding box center [802, 251] width 58 height 52
click at [450, 311] on button "d" at bounding box center [458, 312] width 49 height 49
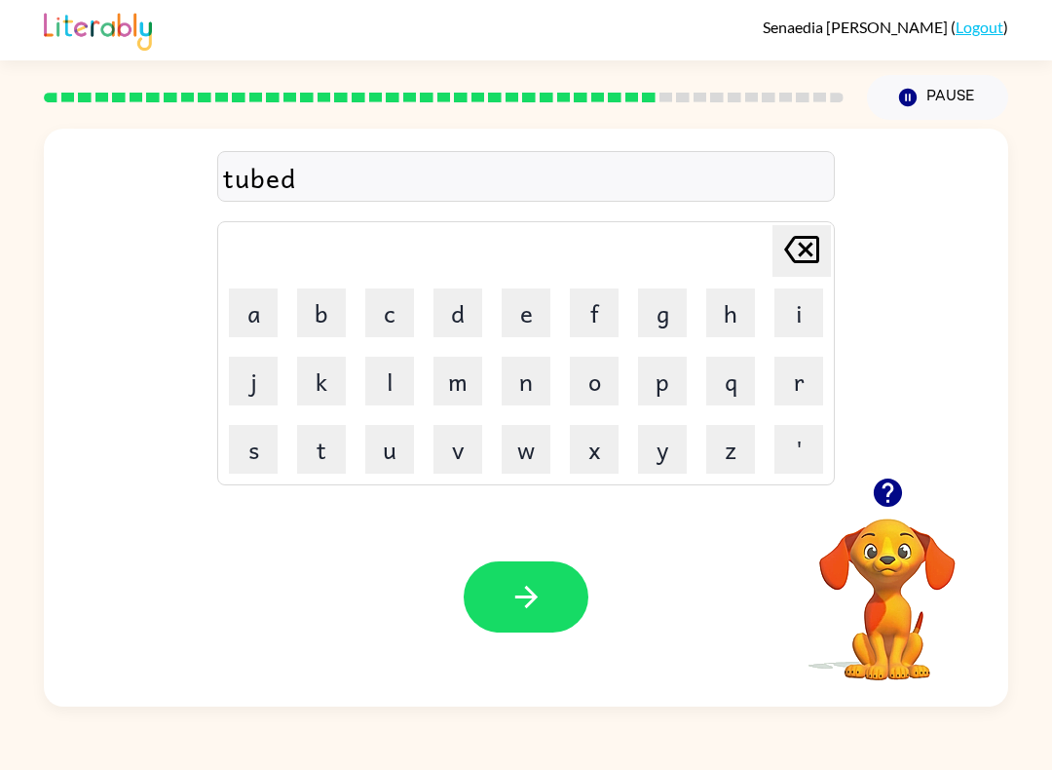
click at [535, 611] on icon "button" at bounding box center [527, 597] width 34 height 34
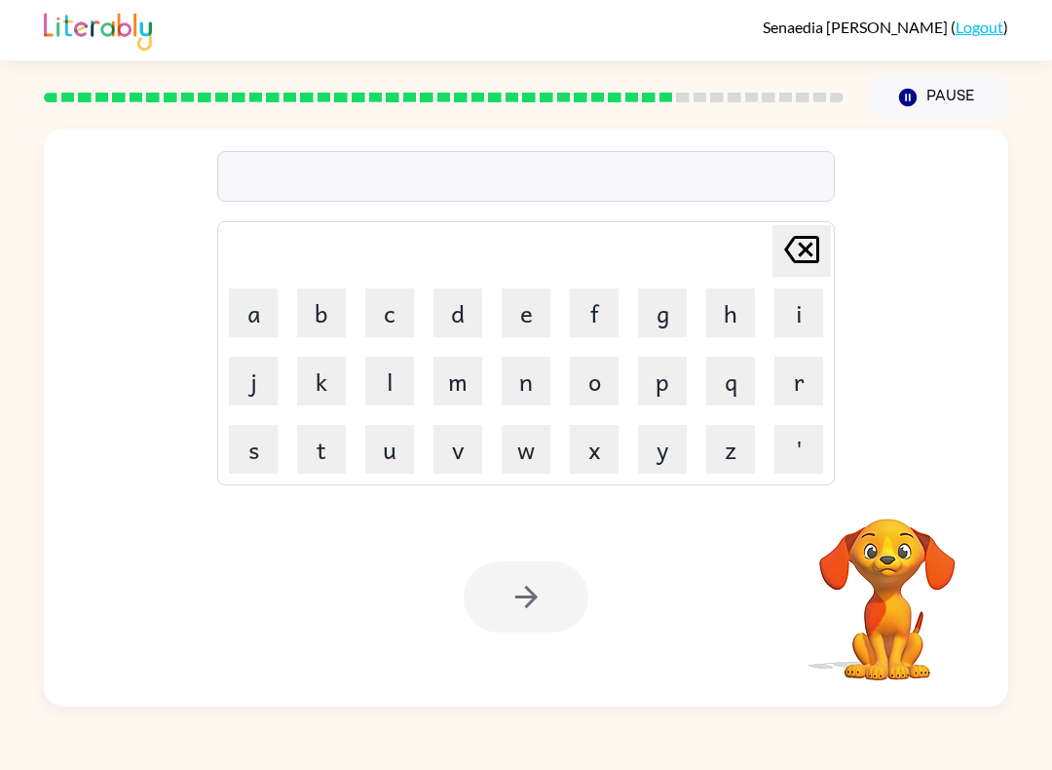
click at [466, 457] on button "v" at bounding box center [458, 449] width 49 height 49
click at [258, 310] on button "a" at bounding box center [253, 312] width 49 height 49
click at [788, 321] on button "i" at bounding box center [799, 312] width 49 height 49
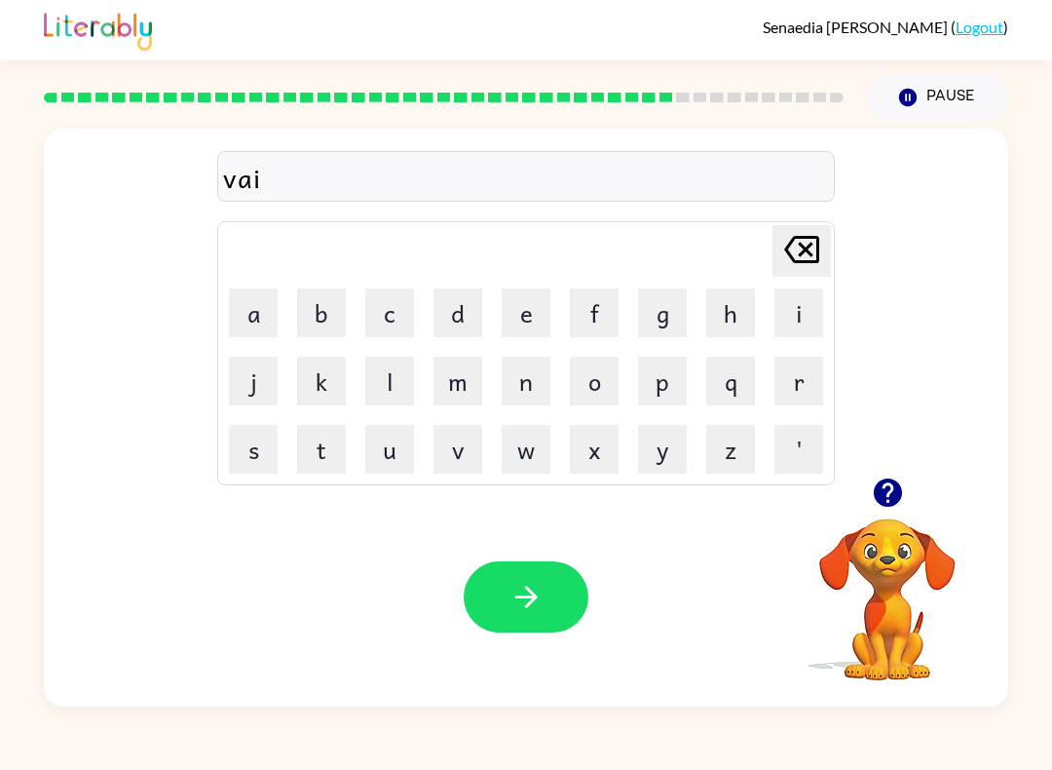
click at [523, 376] on button "n" at bounding box center [526, 381] width 49 height 49
click at [546, 632] on button "button" at bounding box center [526, 596] width 125 height 71
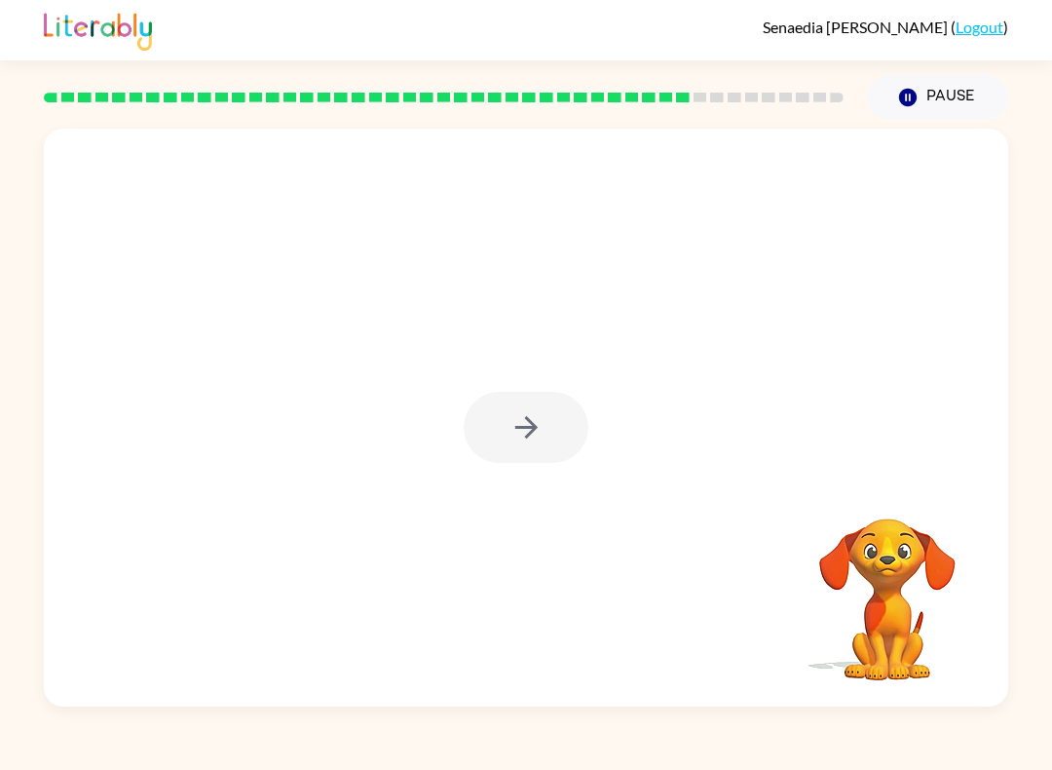
click at [528, 433] on div at bounding box center [526, 427] width 125 height 71
click at [541, 428] on div at bounding box center [526, 427] width 125 height 71
click at [531, 412] on div at bounding box center [526, 427] width 125 height 71
click at [518, 424] on div at bounding box center [526, 427] width 125 height 71
click at [551, 437] on button "button" at bounding box center [526, 427] width 125 height 71
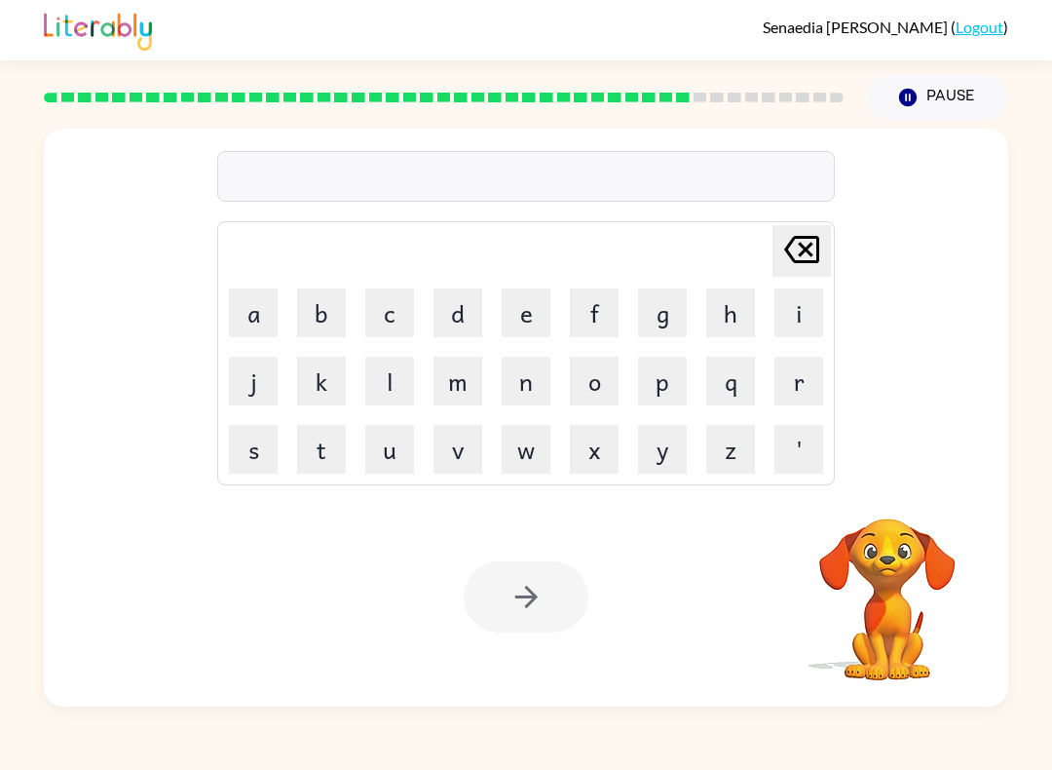
click at [584, 298] on button "f" at bounding box center [594, 312] width 49 height 49
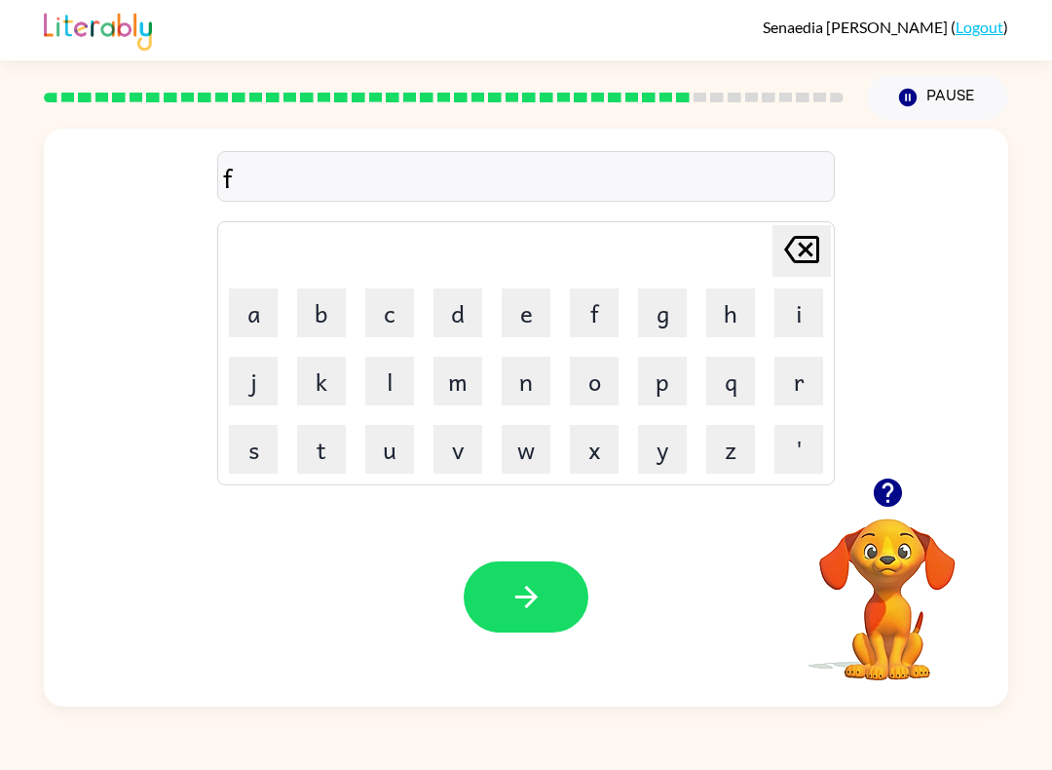
click at [262, 320] on button "a" at bounding box center [253, 312] width 49 height 49
click at [521, 391] on button "n" at bounding box center [526, 381] width 49 height 49
click at [528, 321] on button "e" at bounding box center [526, 312] width 49 height 49
click at [458, 319] on button "d" at bounding box center [458, 312] width 49 height 49
click at [532, 627] on button "button" at bounding box center [526, 596] width 125 height 71
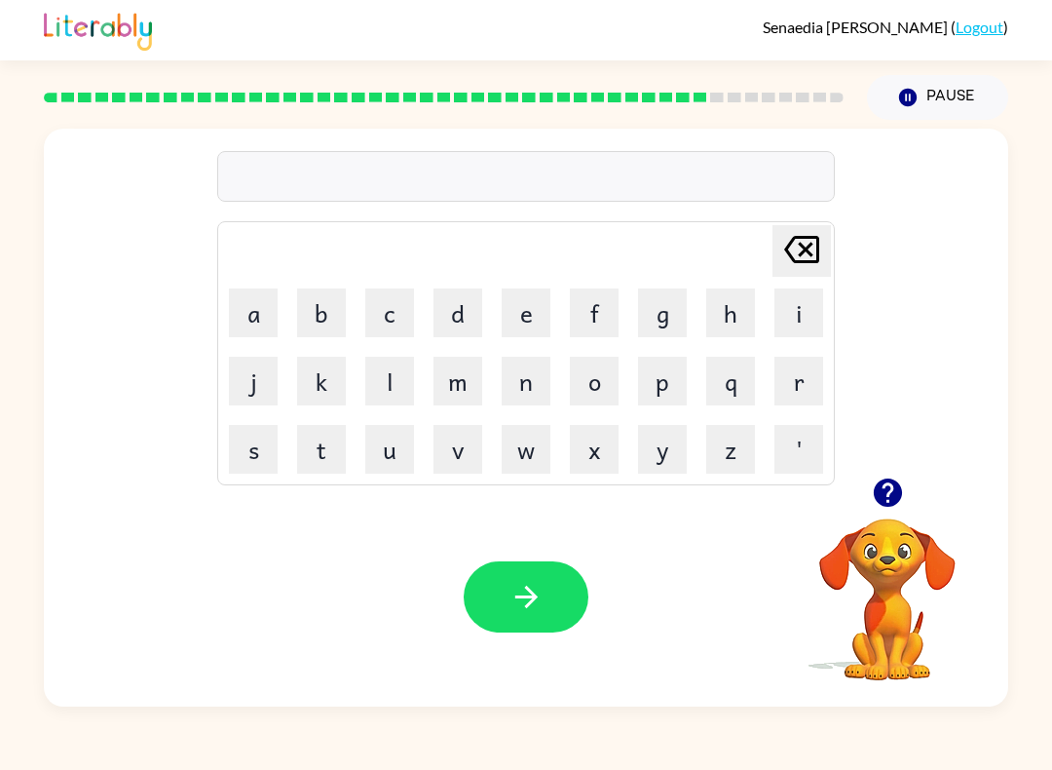
click at [788, 525] on video "Your browser must support playing .mp4 files to use Literably. Please try using…" at bounding box center [887, 585] width 195 height 195
click at [788, 479] on icon "button" at bounding box center [888, 492] width 34 height 34
click at [393, 467] on button "u" at bounding box center [389, 449] width 49 height 49
click at [517, 388] on button "n" at bounding box center [526, 381] width 49 height 49
click at [387, 310] on button "c" at bounding box center [389, 312] width 49 height 49
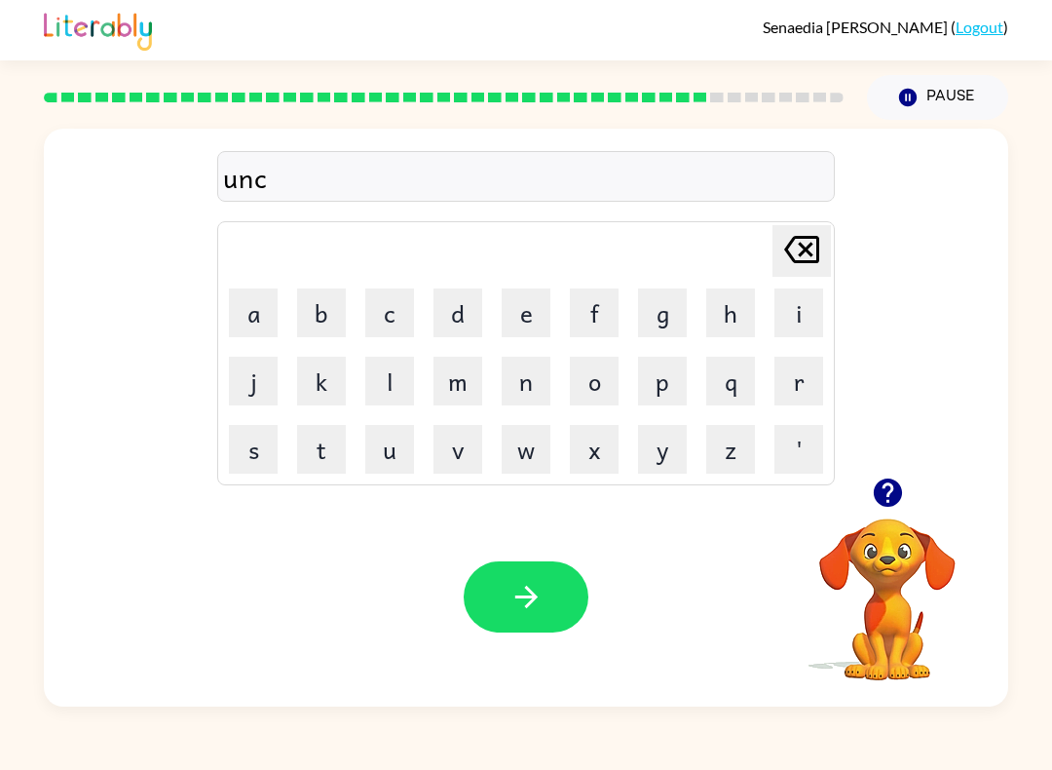
click at [725, 307] on button "h" at bounding box center [730, 312] width 49 height 49
click at [225, 181] on div "unch" at bounding box center [526, 177] width 606 height 41
click at [255, 167] on div "unch" at bounding box center [526, 177] width 606 height 41
click at [788, 255] on button "Delete Delete last character input" at bounding box center [802, 251] width 58 height 52
click at [788, 258] on button "Delete Delete last character input" at bounding box center [802, 251] width 58 height 52
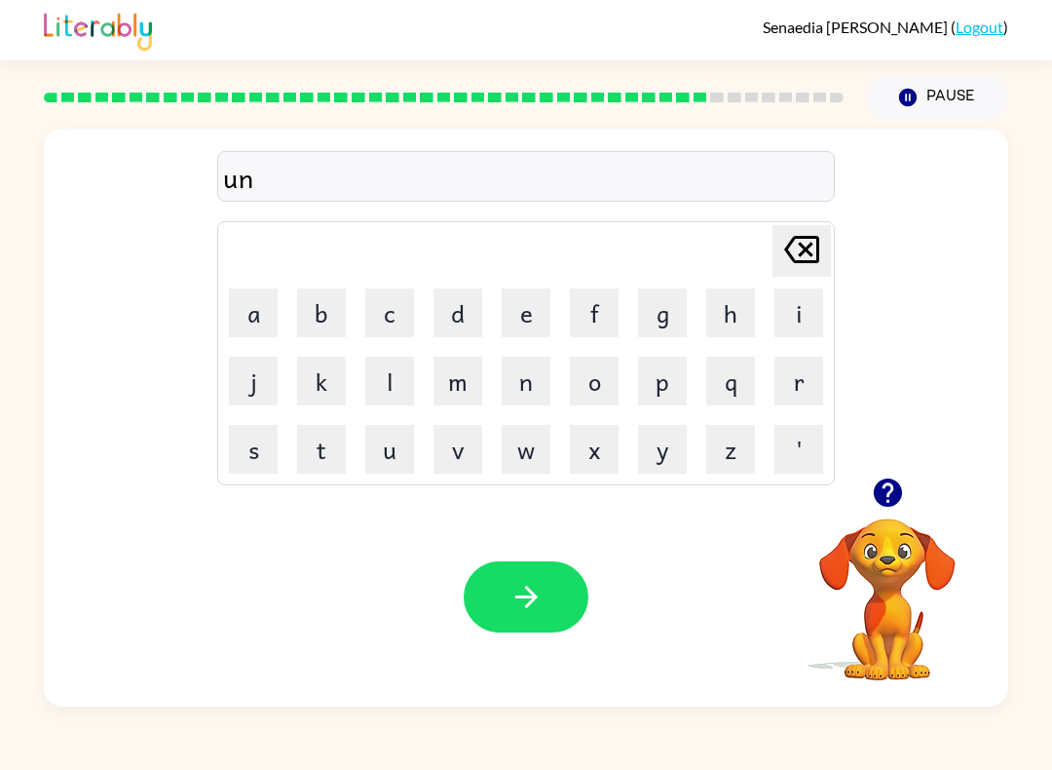
click at [788, 263] on icon at bounding box center [801, 249] width 35 height 27
click at [788, 262] on icon at bounding box center [801, 249] width 35 height 27
click at [657, 330] on button "g" at bounding box center [662, 312] width 49 height 49
click at [788, 386] on button "r" at bounding box center [799, 381] width 49 height 49
click at [394, 466] on button "u" at bounding box center [389, 449] width 49 height 49
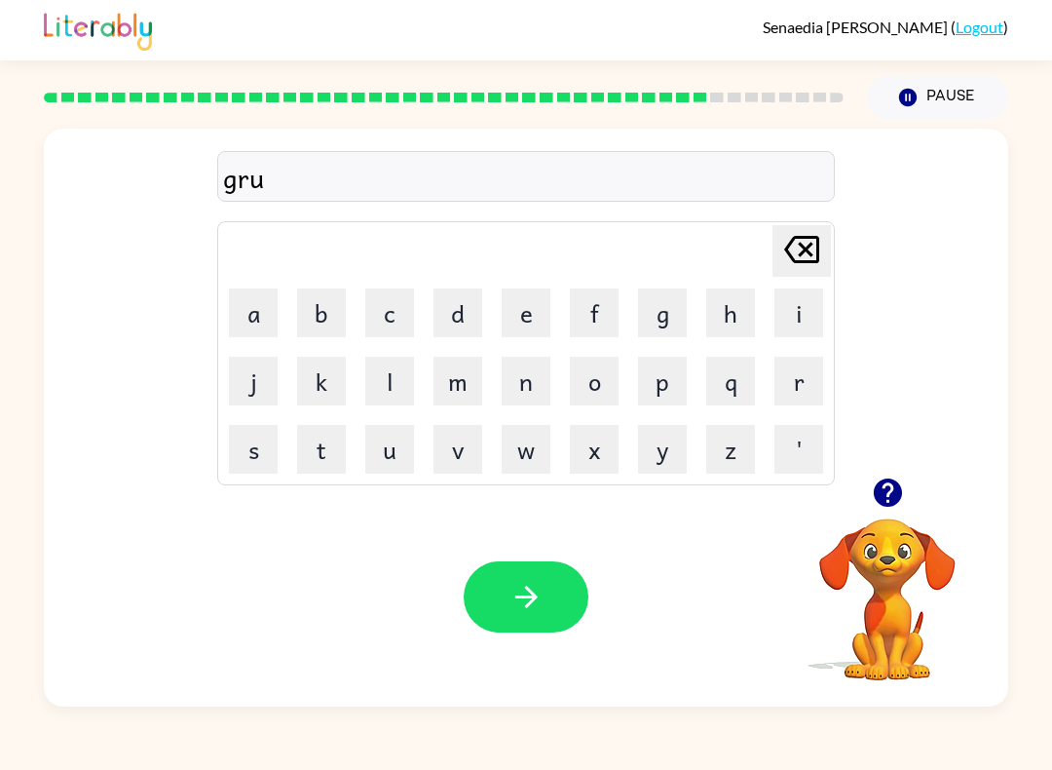
click at [528, 387] on button "n" at bounding box center [526, 381] width 49 height 49
click at [398, 309] on button "c" at bounding box center [389, 312] width 49 height 49
click at [723, 321] on button "h" at bounding box center [730, 312] width 49 height 49
click at [523, 614] on icon "button" at bounding box center [527, 597] width 34 height 34
click at [668, 324] on button "g" at bounding box center [662, 312] width 49 height 49
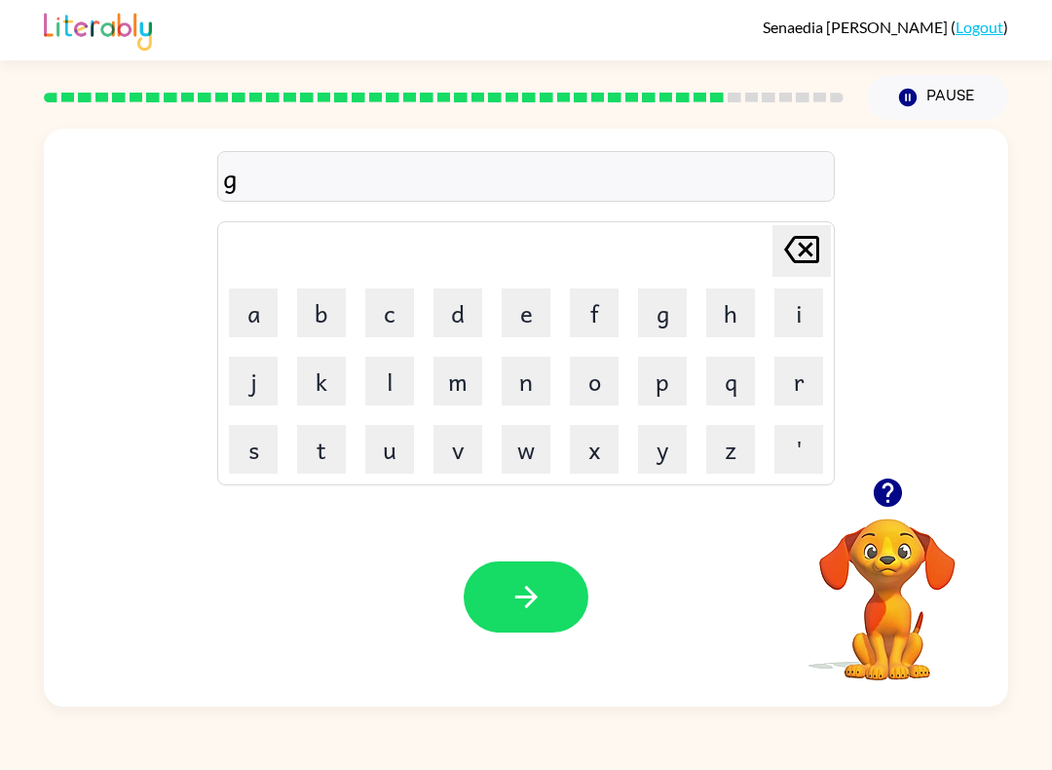
click at [396, 387] on button "l" at bounding box center [389, 381] width 49 height 49
click at [394, 459] on button "u" at bounding box center [389, 449] width 49 height 49
click at [611, 315] on button "f" at bounding box center [594, 312] width 49 height 49
click at [559, 600] on button "button" at bounding box center [526, 596] width 125 height 71
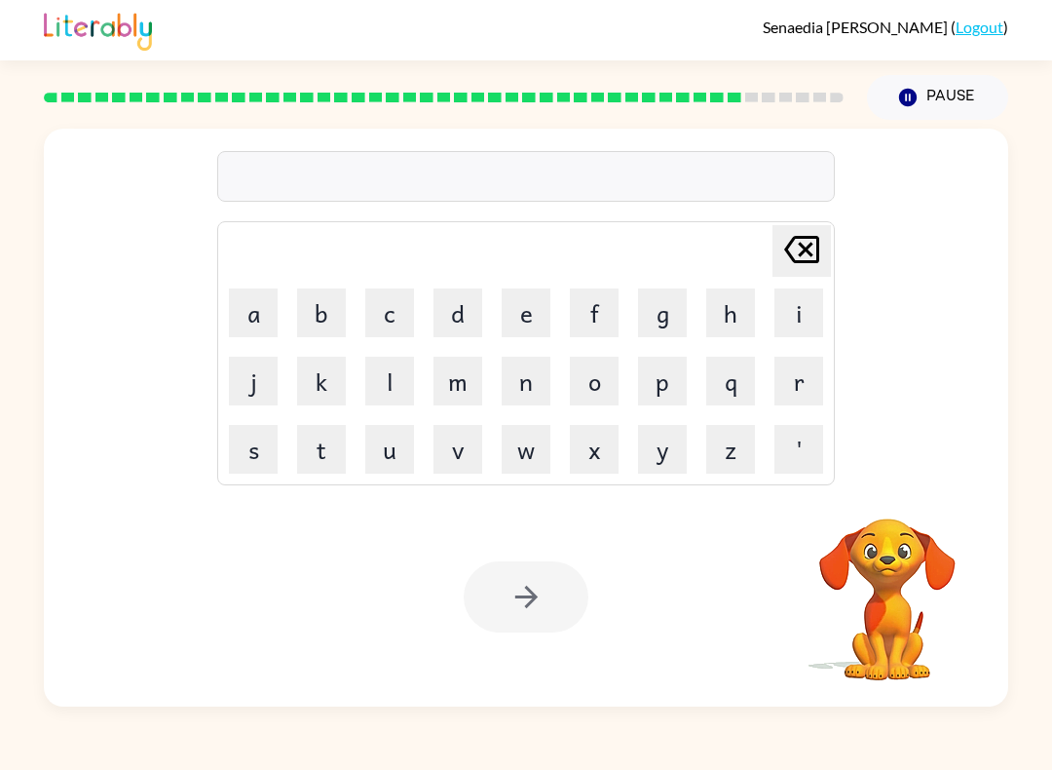
click at [657, 319] on button "g" at bounding box center [662, 312] width 49 height 49
click at [242, 349] on table "Delete Delete last character input a b c d e f g h i j k l m n o p q r s t u v …" at bounding box center [526, 353] width 616 height 262
click at [238, 319] on button "a" at bounding box center [253, 312] width 49 height 49
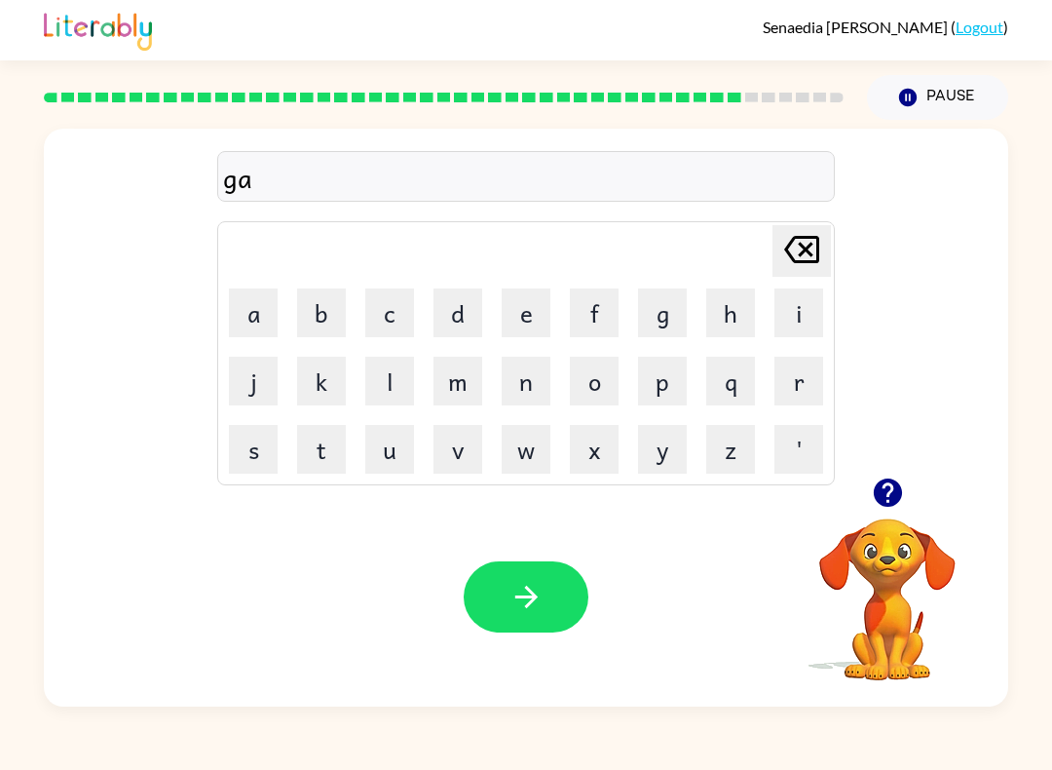
click at [588, 314] on button "f" at bounding box center [594, 312] width 49 height 49
click at [588, 313] on button "f" at bounding box center [594, 312] width 49 height 49
click at [505, 321] on button "e" at bounding box center [526, 312] width 49 height 49
click at [788, 257] on icon "Delete Delete last character input" at bounding box center [801, 249] width 47 height 47
click at [788, 253] on icon at bounding box center [801, 249] width 35 height 27
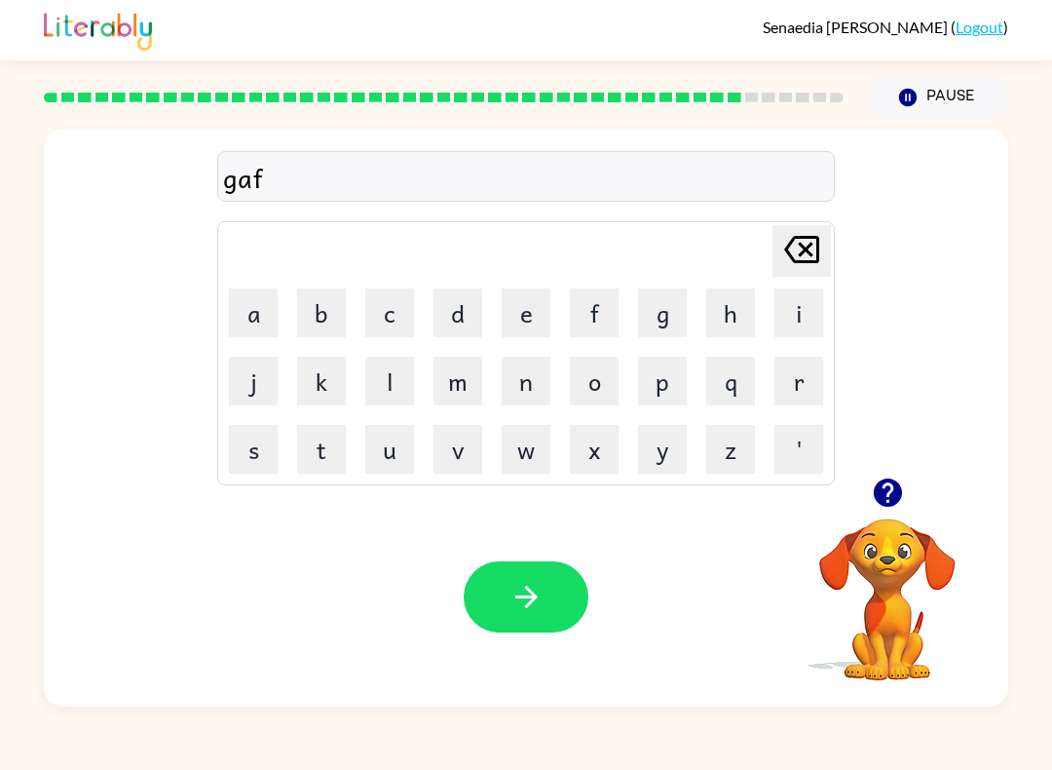
click at [522, 325] on button "e" at bounding box center [526, 312] width 49 height 49
click at [522, 324] on button "e" at bounding box center [526, 312] width 49 height 49
click at [543, 587] on icon "button" at bounding box center [527, 597] width 34 height 34
click at [788, 482] on icon "button" at bounding box center [887, 492] width 28 height 28
click at [674, 394] on button "p" at bounding box center [662, 381] width 49 height 49
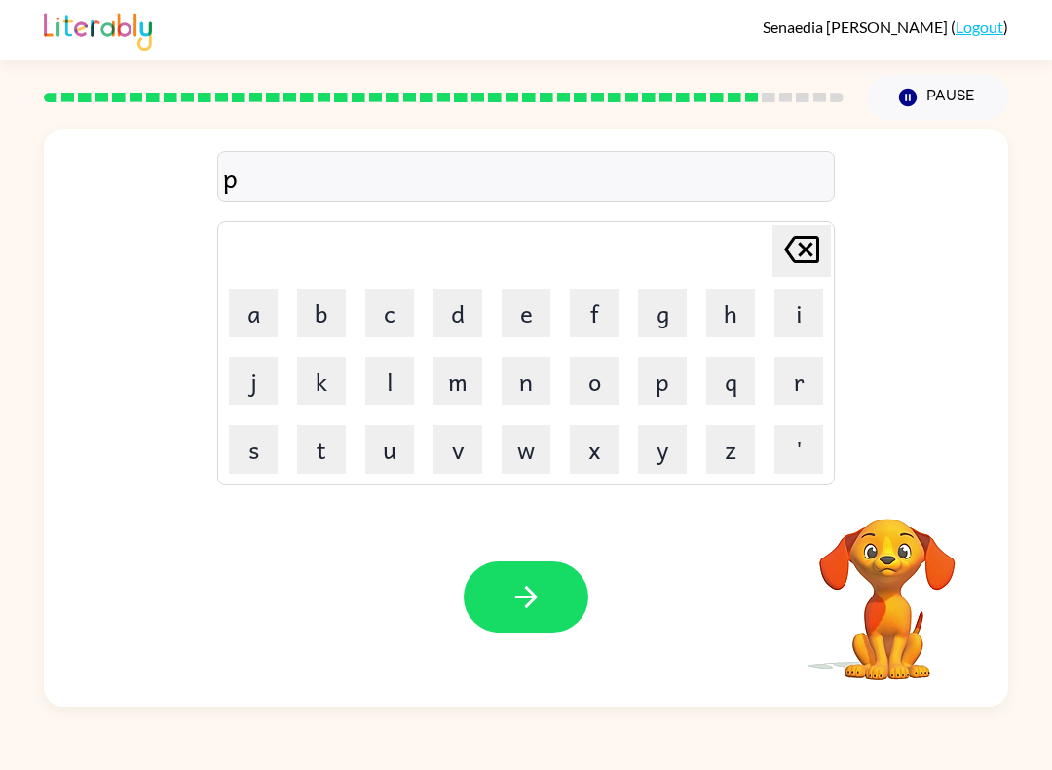
click at [399, 391] on button "l" at bounding box center [389, 381] width 49 height 49
click at [258, 307] on button "a" at bounding box center [253, 312] width 49 height 49
click at [250, 452] on button "s" at bounding box center [253, 449] width 49 height 49
click at [662, 359] on button "p" at bounding box center [662, 381] width 49 height 49
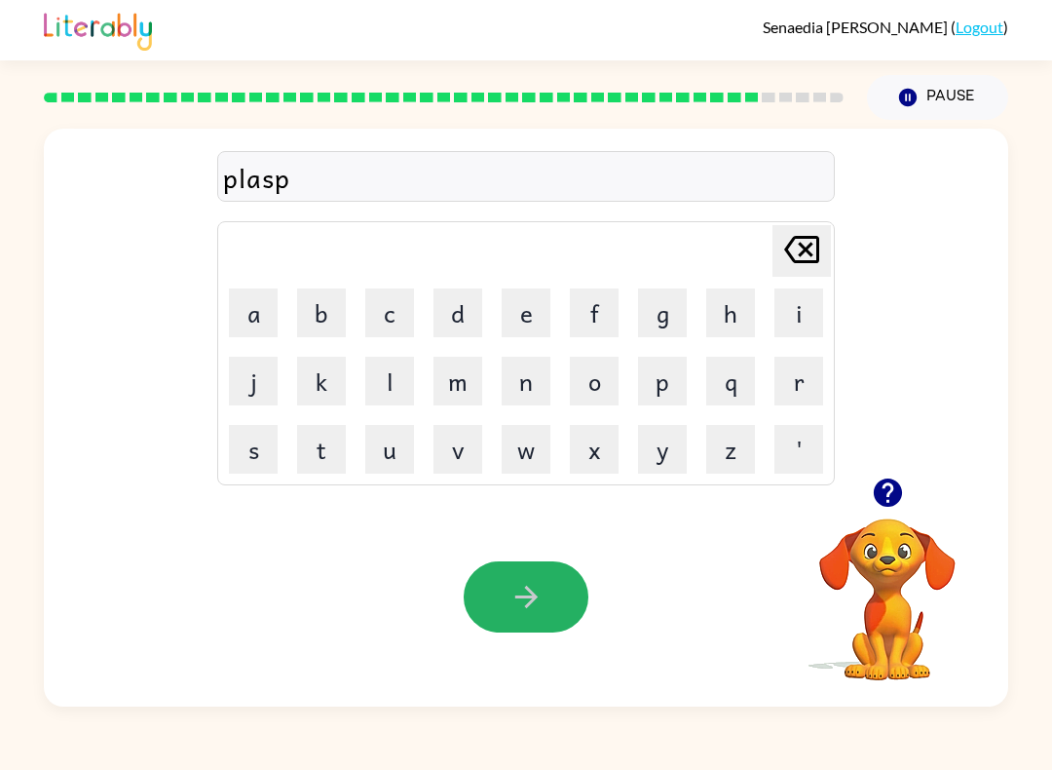
click at [574, 608] on button "button" at bounding box center [526, 596] width 125 height 71
click at [666, 395] on button "p" at bounding box center [662, 381] width 49 height 49
click at [249, 304] on button "a" at bounding box center [253, 312] width 49 height 49
click at [252, 473] on button "s" at bounding box center [253, 449] width 49 height 49
click at [720, 300] on button "h" at bounding box center [730, 312] width 49 height 49
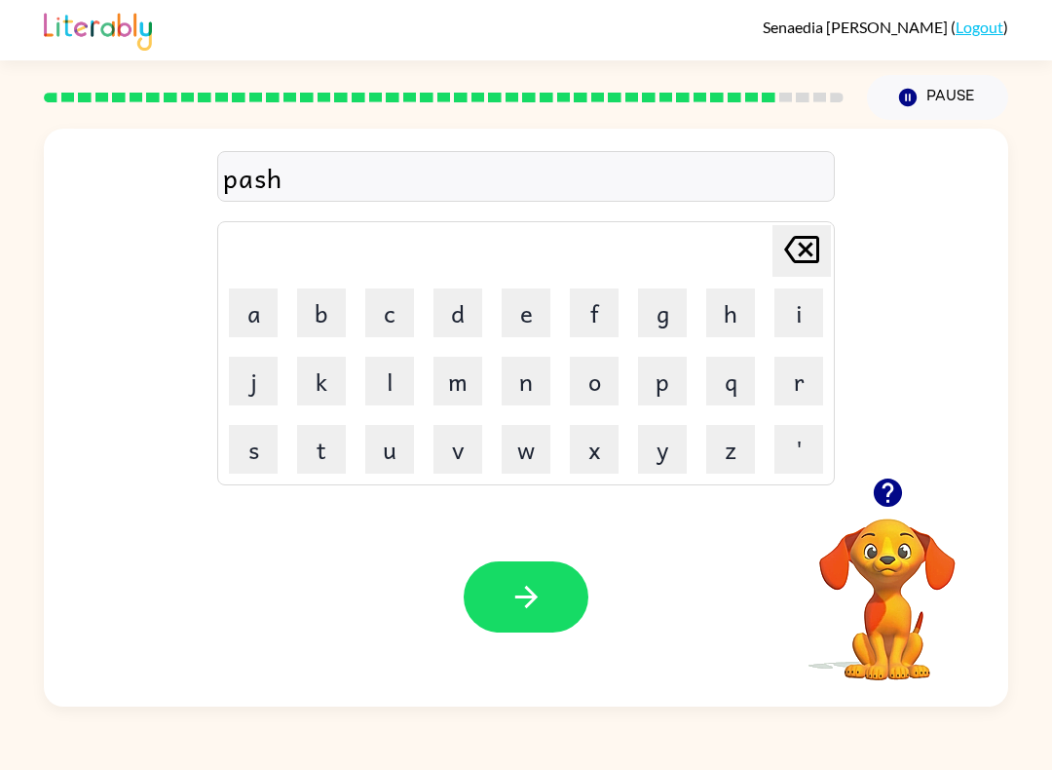
click at [519, 623] on button "button" at bounding box center [526, 596] width 125 height 71
click at [788, 494] on button "button" at bounding box center [888, 493] width 50 height 50
click at [394, 315] on button "c" at bounding box center [389, 312] width 49 height 49
click at [245, 325] on button "a" at bounding box center [253, 312] width 49 height 49
click at [788, 250] on icon "Delete Delete last character input" at bounding box center [801, 249] width 47 height 47
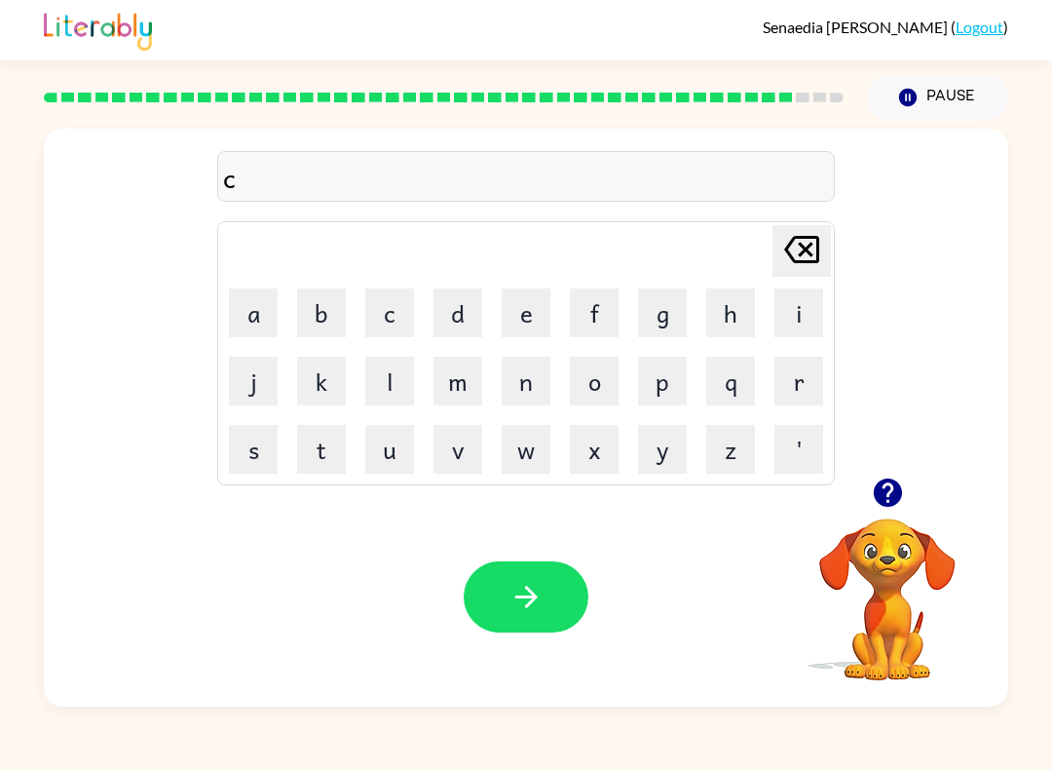
click at [788, 249] on icon "Delete Delete last character input" at bounding box center [801, 249] width 47 height 47
click at [321, 470] on button "t" at bounding box center [321, 449] width 49 height 49
click at [252, 321] on button "a" at bounding box center [253, 312] width 49 height 49
click at [582, 309] on button "f" at bounding box center [594, 312] width 49 height 49
click at [519, 305] on button "e" at bounding box center [526, 312] width 49 height 49
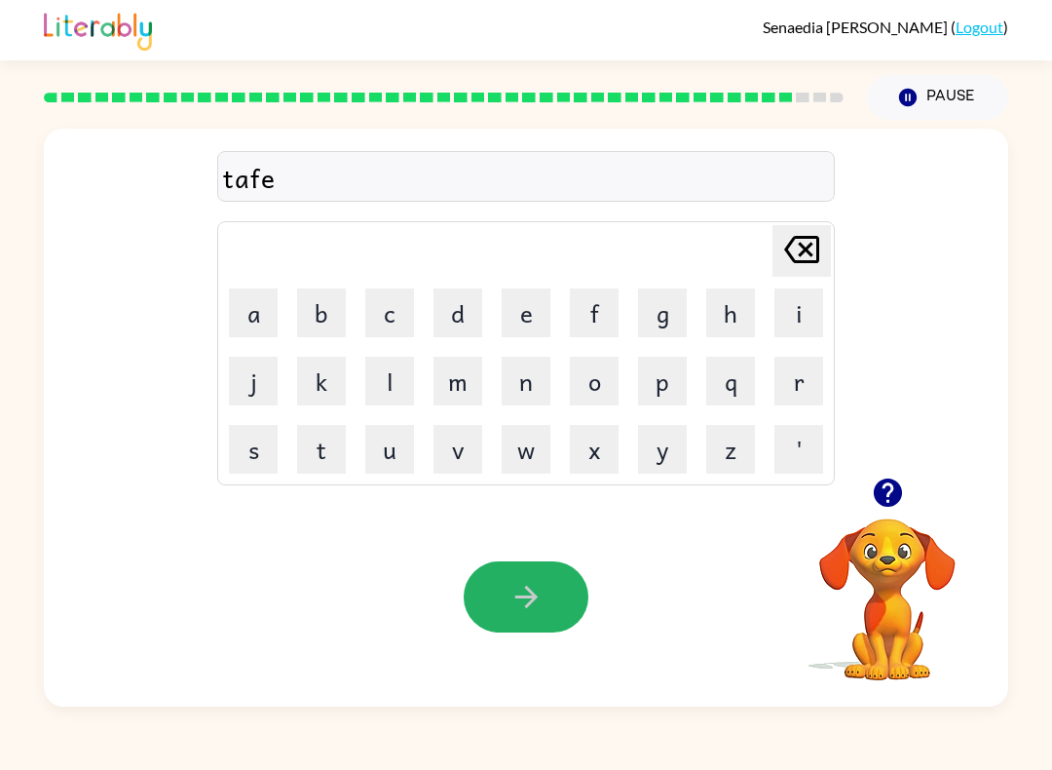
click at [570, 600] on button "button" at bounding box center [526, 596] width 125 height 71
click at [325, 442] on button "t" at bounding box center [321, 449] width 49 height 49
click at [730, 310] on button "h" at bounding box center [730, 312] width 49 height 49
click at [397, 453] on button "u" at bounding box center [389, 449] width 49 height 49
click at [456, 384] on button "m" at bounding box center [458, 381] width 49 height 49
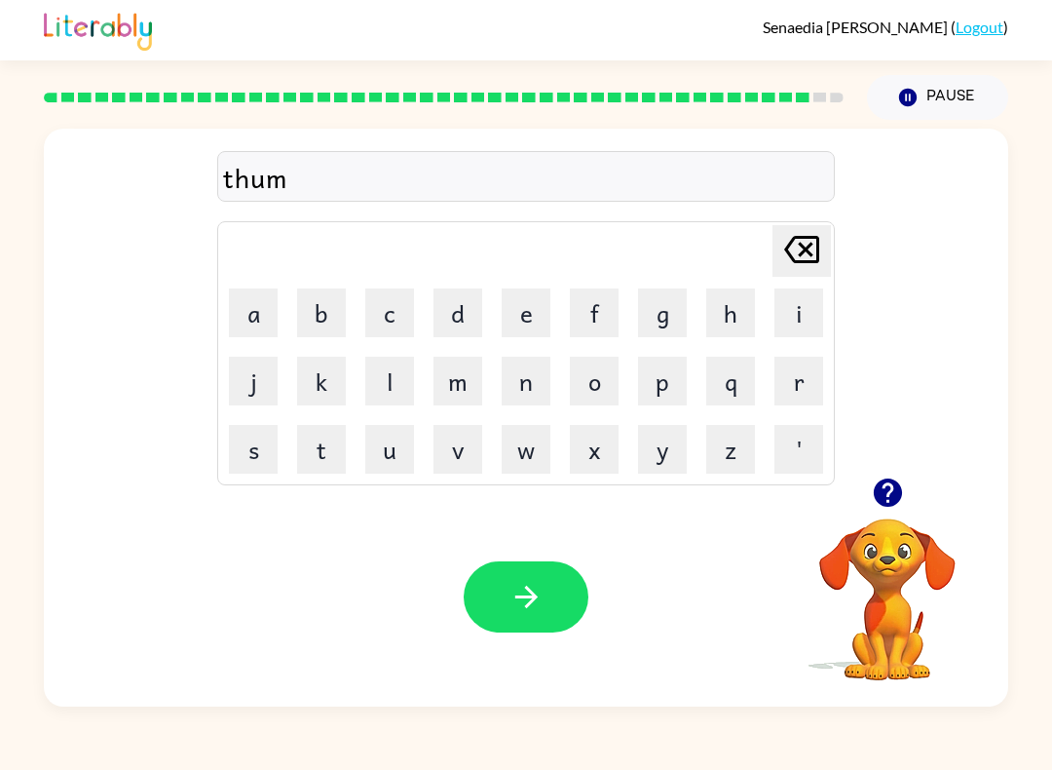
click at [673, 318] on button "g" at bounding box center [662, 312] width 49 height 49
click at [788, 250] on icon "Delete Delete last character input" at bounding box center [801, 249] width 47 height 47
click at [673, 371] on button "p" at bounding box center [662, 381] width 49 height 49
click at [539, 592] on icon "button" at bounding box center [527, 597] width 34 height 34
click at [728, 458] on button "z" at bounding box center [730, 449] width 49 height 49
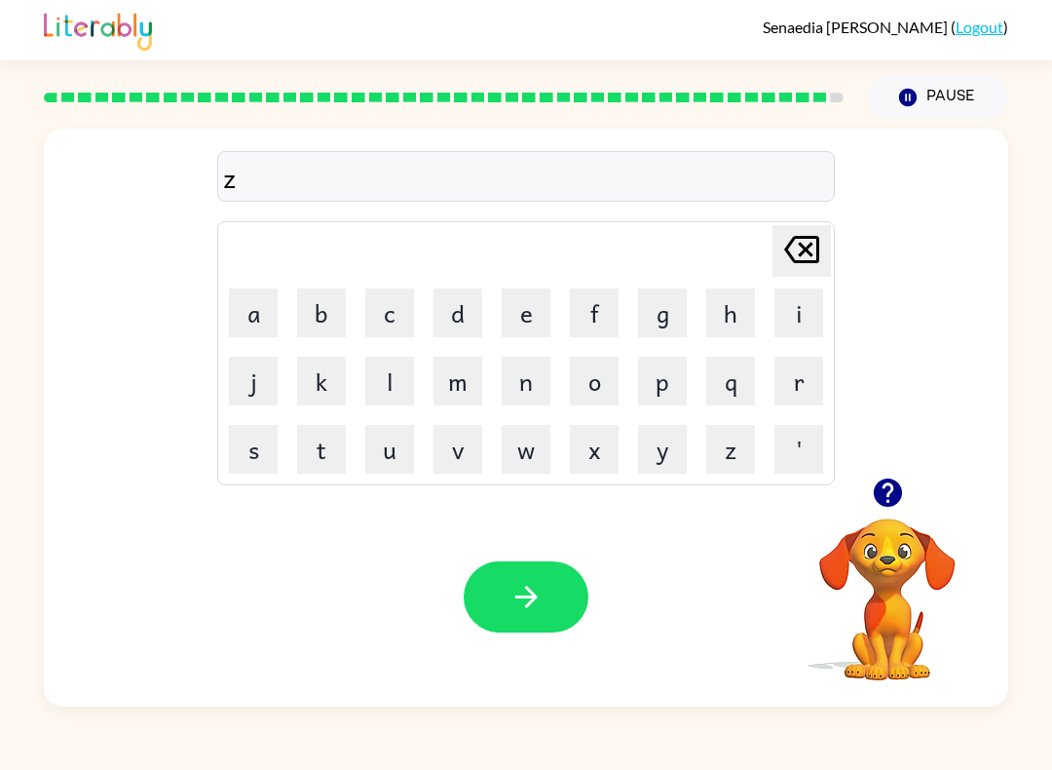
click at [398, 467] on button "u" at bounding box center [389, 449] width 49 height 49
click at [390, 316] on button "c" at bounding box center [389, 312] width 49 height 49
click at [332, 388] on button "k" at bounding box center [321, 381] width 49 height 49
click at [549, 599] on button "button" at bounding box center [526, 596] width 125 height 71
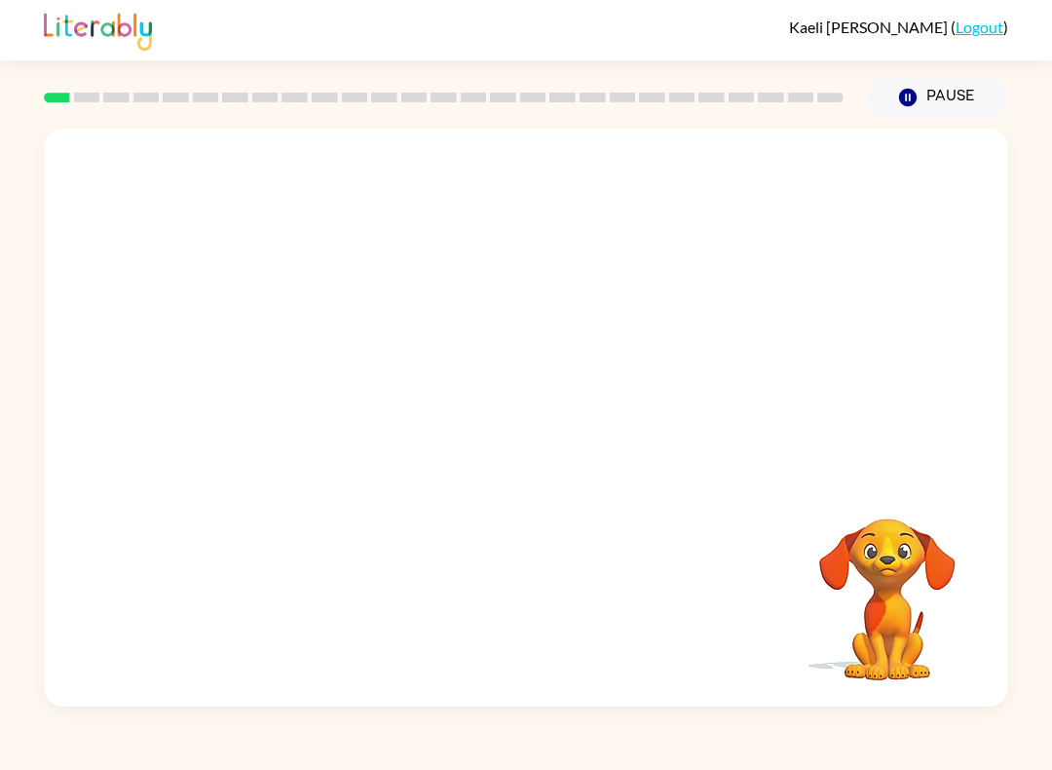
click at [769, 377] on div at bounding box center [526, 303] width 964 height 349
click at [891, 569] on video "Your browser must support playing .mp4 files to use Literably. Please try using…" at bounding box center [887, 585] width 195 height 195
click at [929, 120] on button "Pause Pause" at bounding box center [937, 97] width 141 height 45
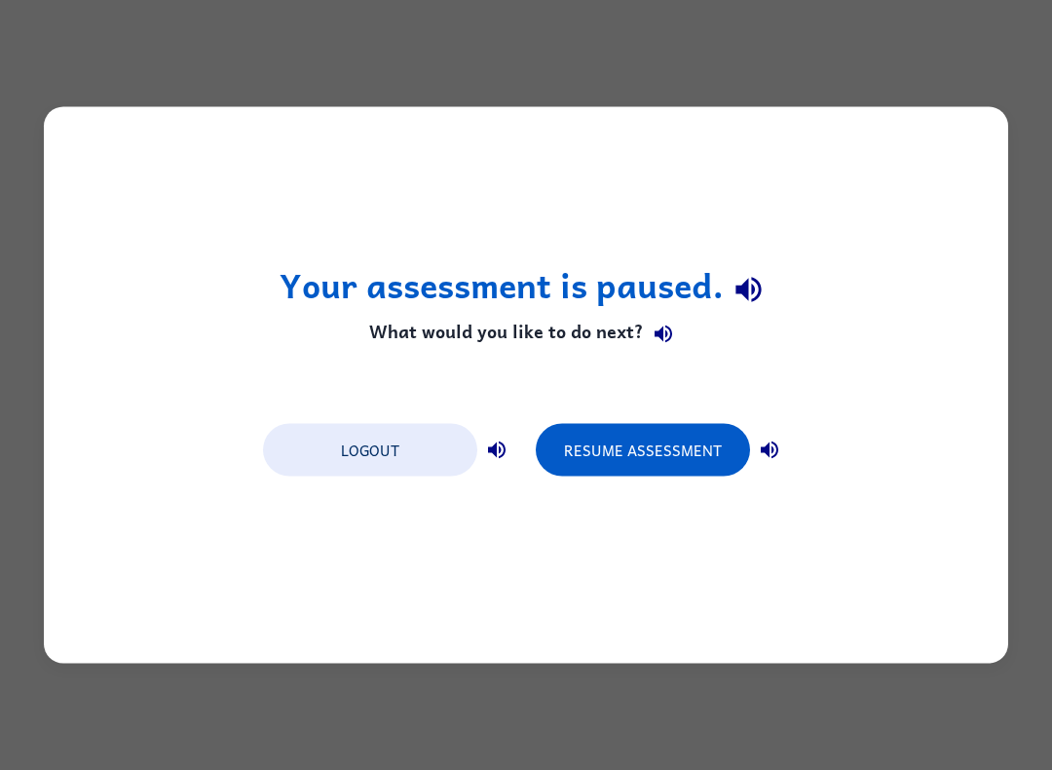
click at [653, 446] on button "Resume Assessment" at bounding box center [643, 450] width 214 height 53
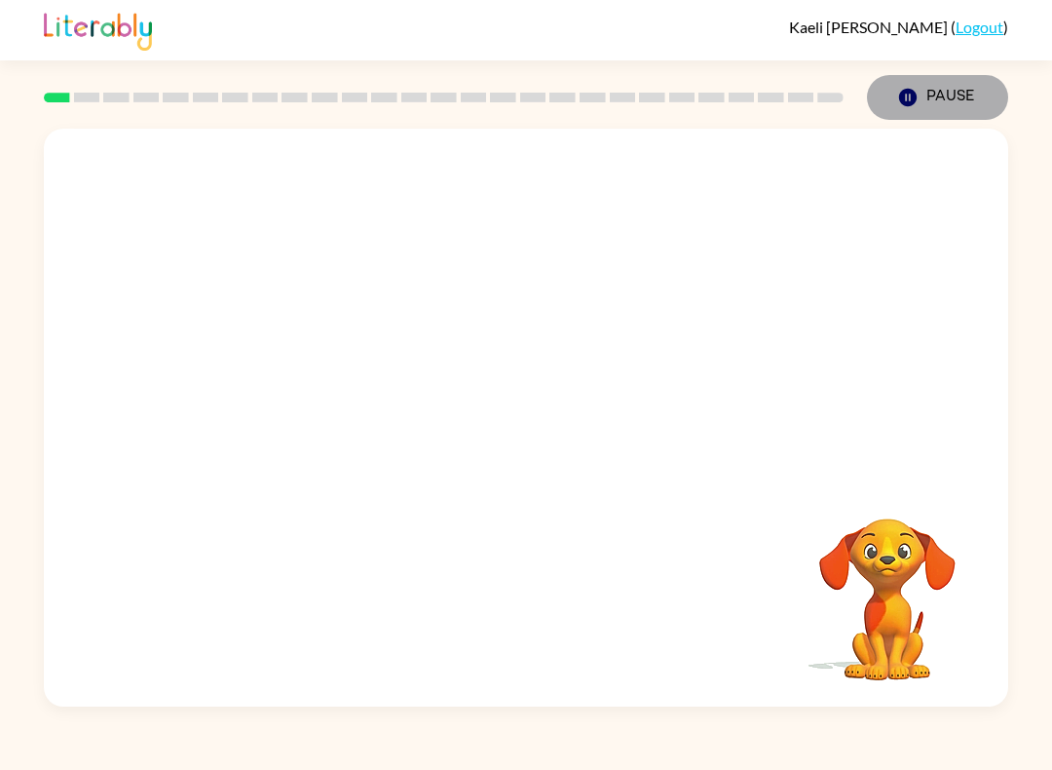
click at [910, 101] on icon "Pause" at bounding box center [907, 97] width 21 height 21
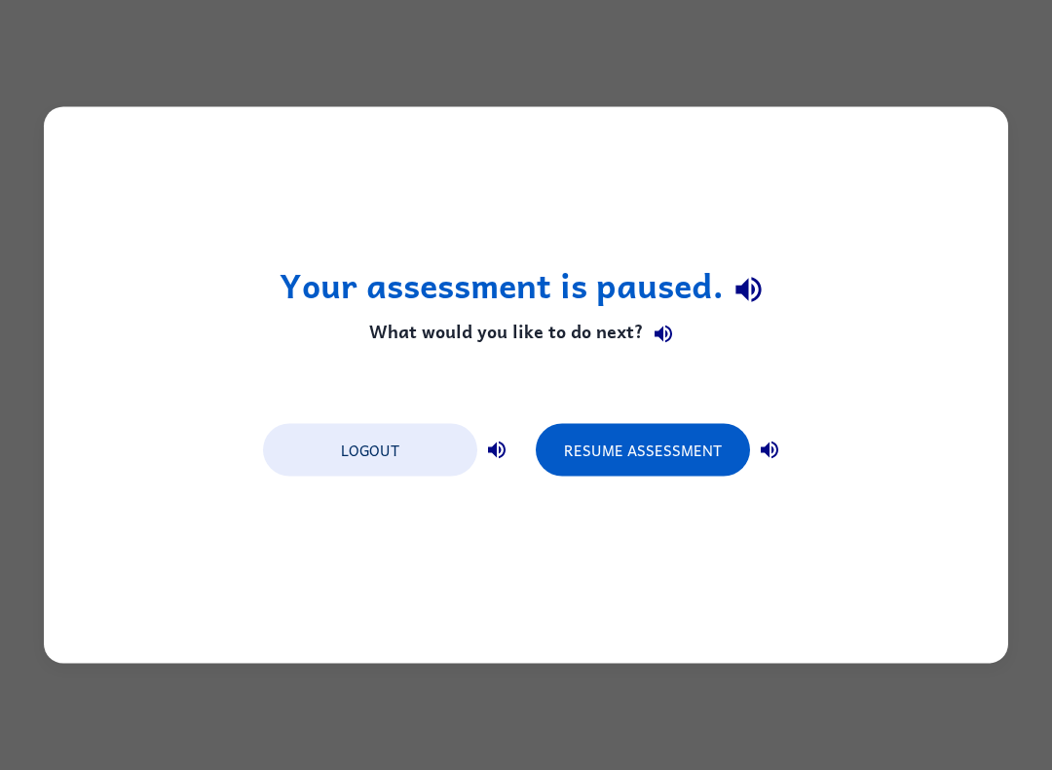
click at [406, 448] on button "Logout" at bounding box center [370, 450] width 214 height 53
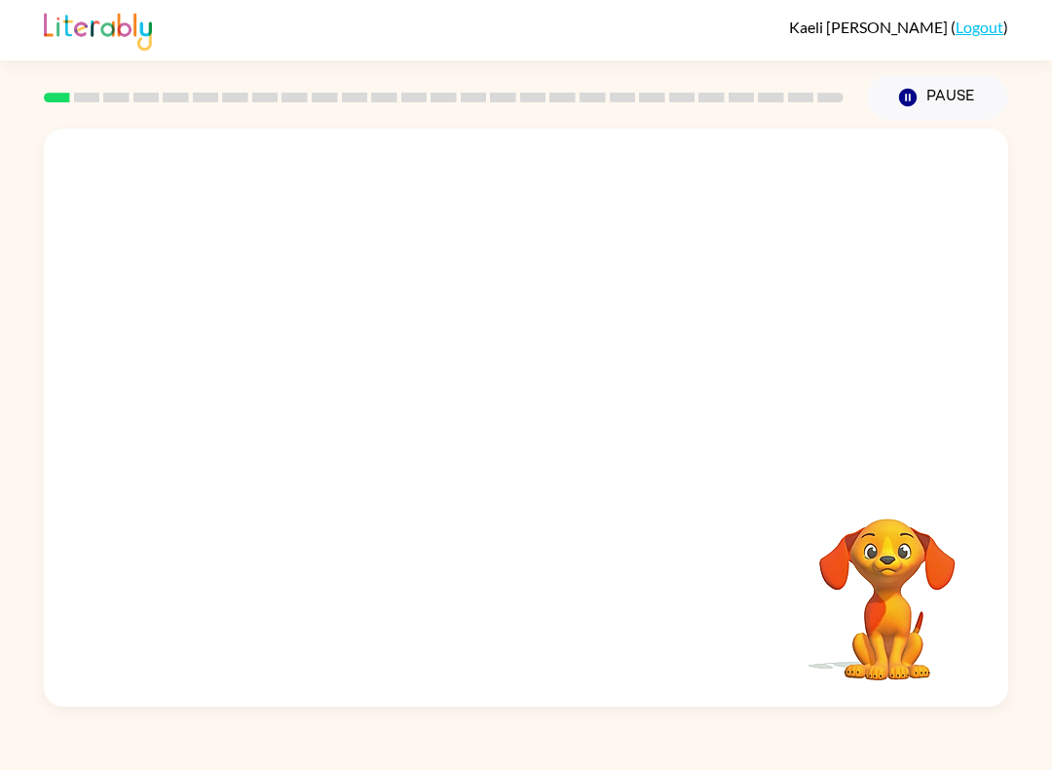
click at [896, 581] on video "Your browser must support playing .mp4 files to use Literably. Please try using…" at bounding box center [887, 585] width 195 height 195
click at [903, 566] on video "Your browser must support playing .mp4 files to use Literably. Please try using…" at bounding box center [887, 585] width 195 height 195
click at [894, 590] on video "Your browser must support playing .mp4 files to use Literably. Please try using…" at bounding box center [887, 585] width 195 height 195
click at [893, 590] on video "Your browser must support playing .mp4 files to use Literably. Please try using…" at bounding box center [887, 585] width 195 height 195
click at [889, 589] on video "Your browser must support playing .mp4 files to use Literably. Please try using…" at bounding box center [887, 585] width 195 height 195
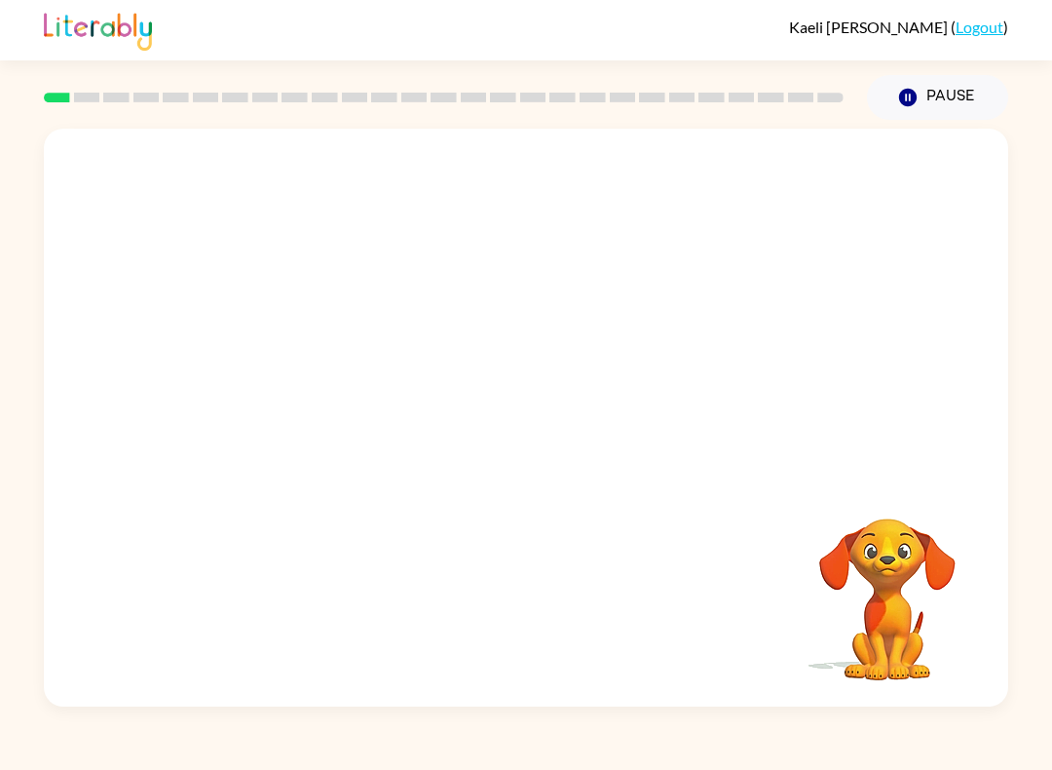
click at [918, 105] on icon "Pause" at bounding box center [907, 97] width 21 height 21
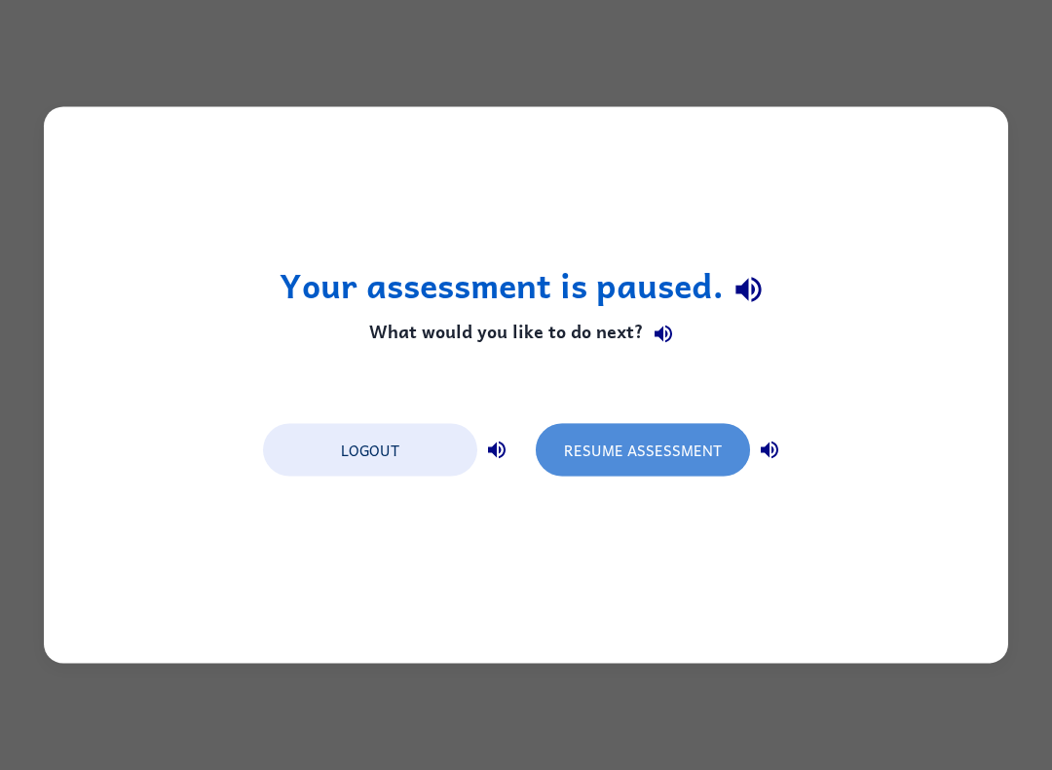
click at [647, 454] on button "Resume Assessment" at bounding box center [643, 450] width 214 height 53
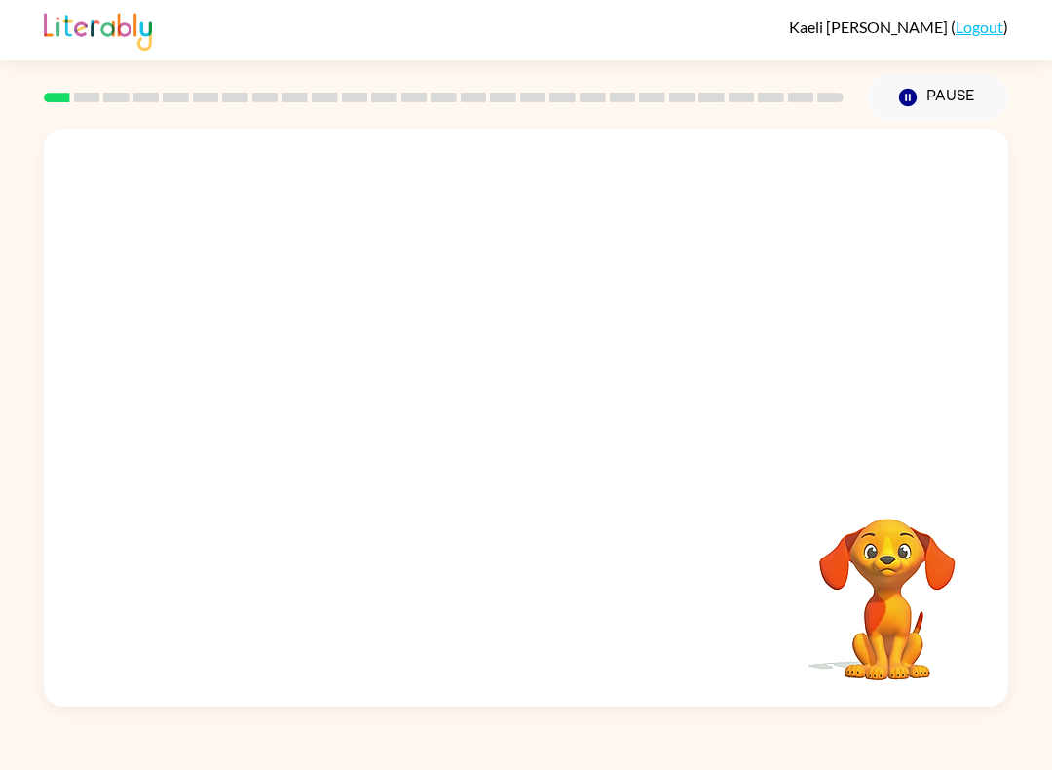
click at [927, 86] on button "Pause Pause" at bounding box center [937, 97] width 141 height 45
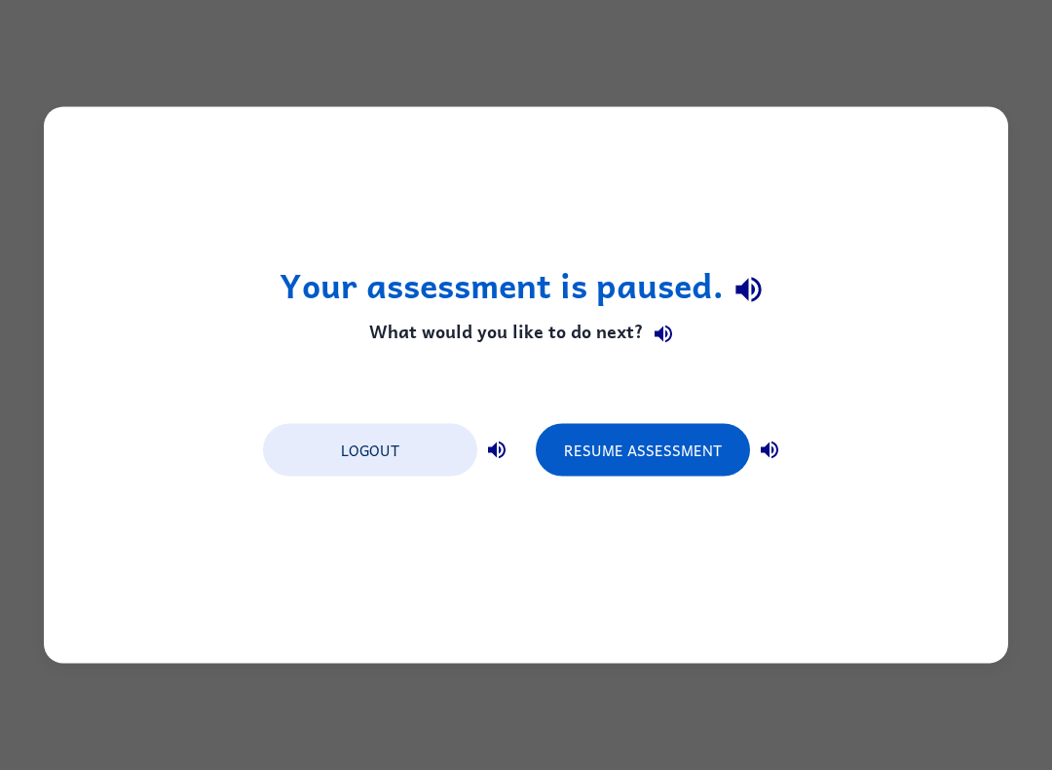
click at [758, 453] on icon "button" at bounding box center [769, 449] width 23 height 23
click at [665, 452] on button "Resume Assessment" at bounding box center [643, 450] width 214 height 53
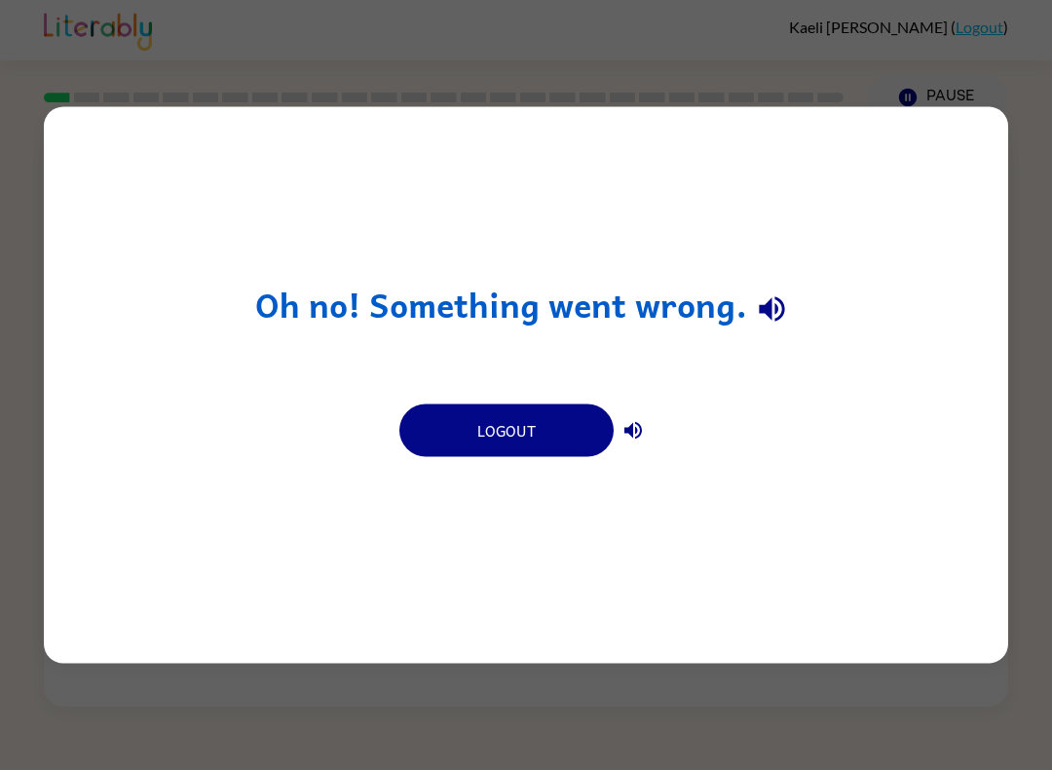
click at [550, 437] on button "Logout" at bounding box center [506, 430] width 214 height 53
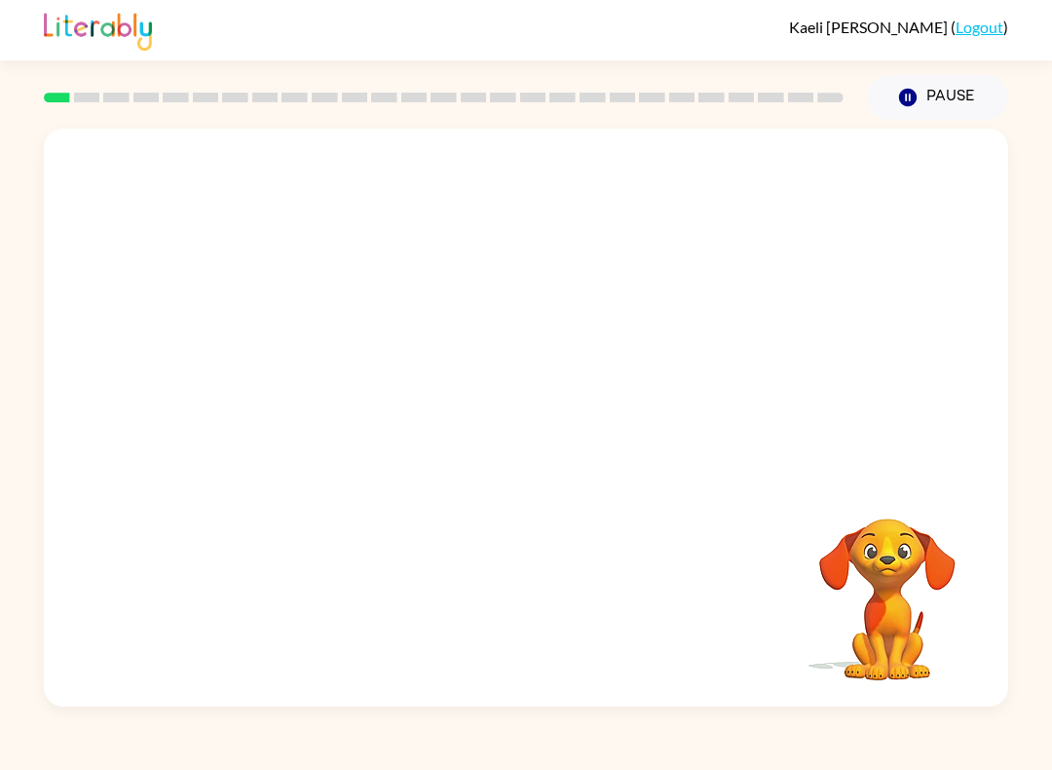
click at [938, 104] on button "Pause Pause" at bounding box center [937, 97] width 141 height 45
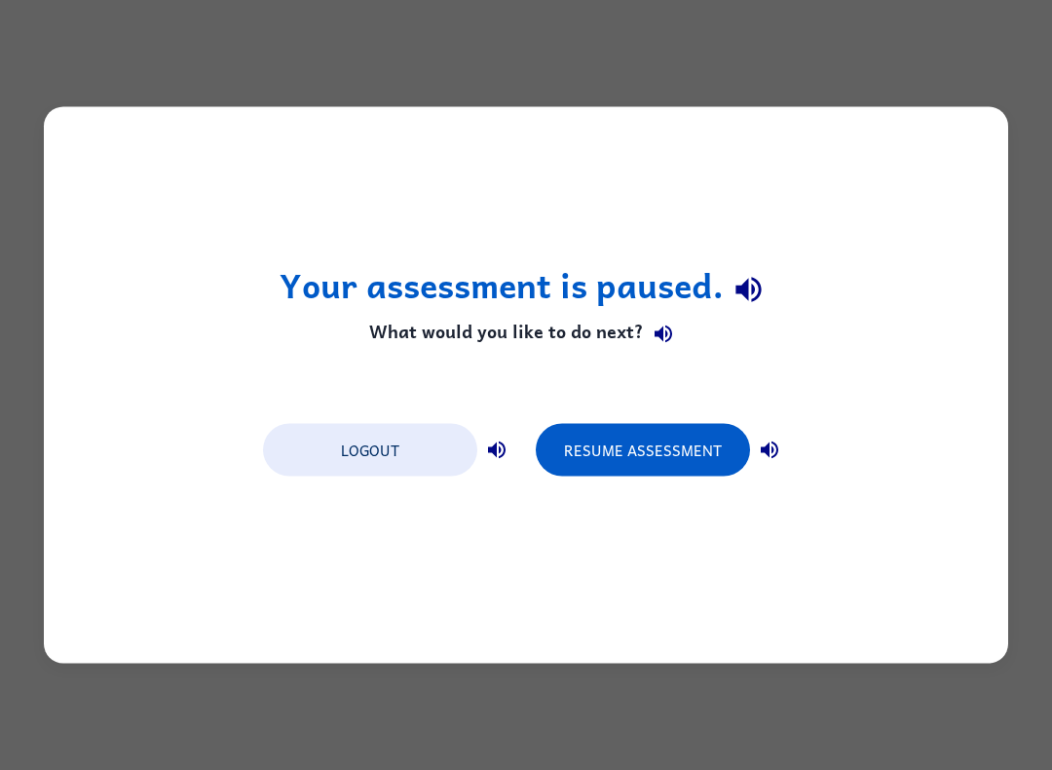
click at [699, 446] on button "Resume Assessment" at bounding box center [643, 450] width 214 height 53
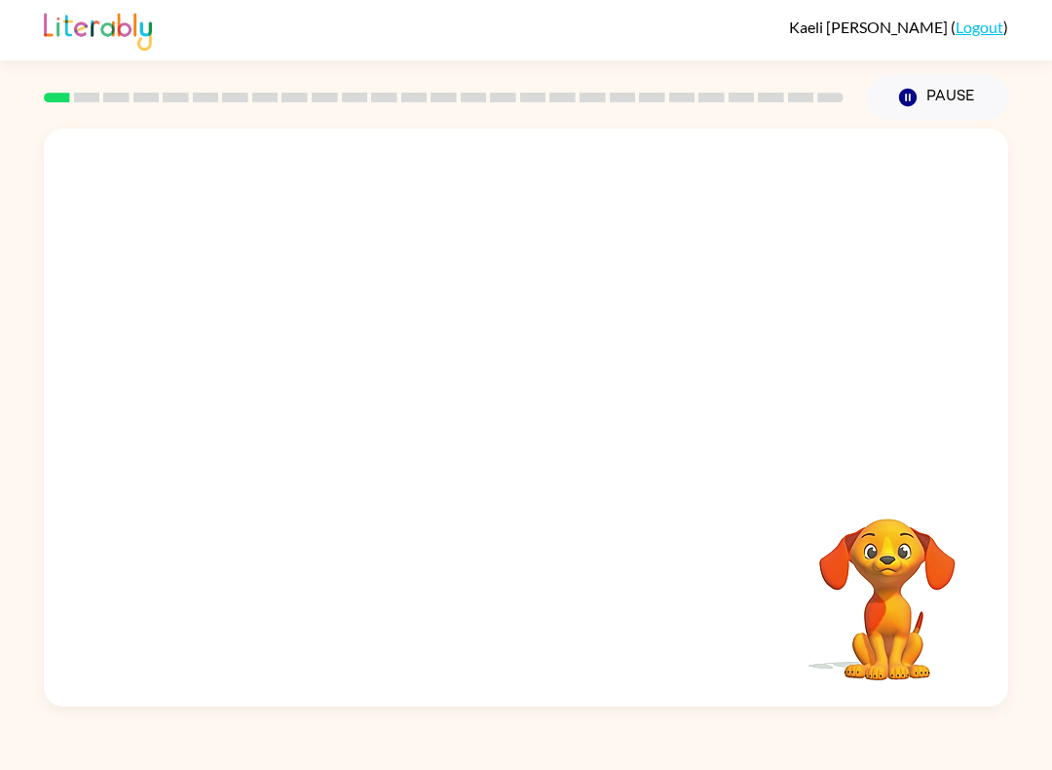
click at [452, 461] on div at bounding box center [526, 303] width 964 height 349
click at [440, 474] on div at bounding box center [526, 303] width 964 height 349
click at [952, 109] on button "Pause Pause" at bounding box center [937, 97] width 141 height 45
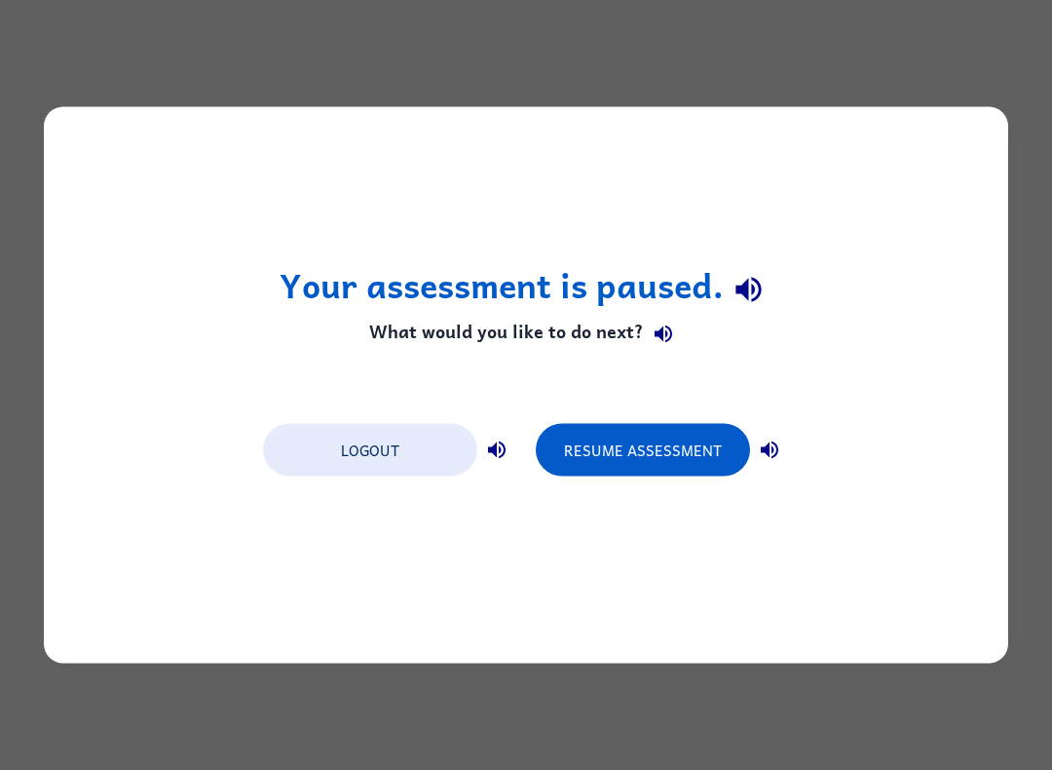
click at [640, 445] on button "Resume Assessment" at bounding box center [643, 450] width 214 height 53
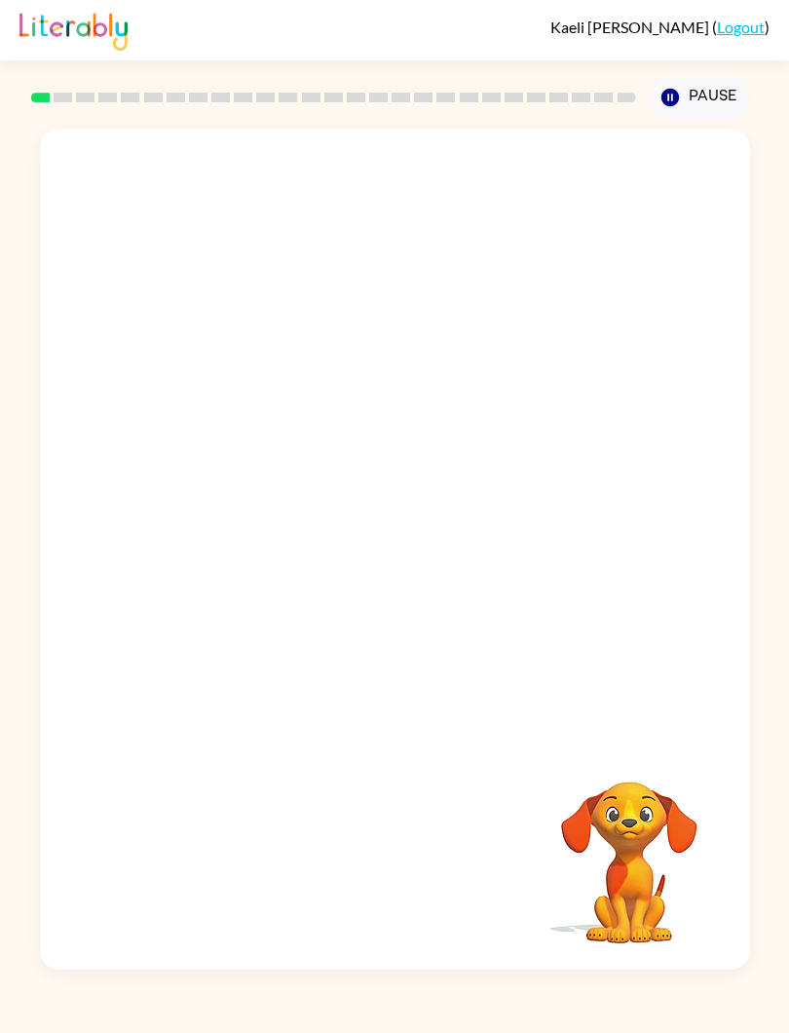
click at [689, 111] on button "Pause Pause" at bounding box center [700, 97] width 99 height 45
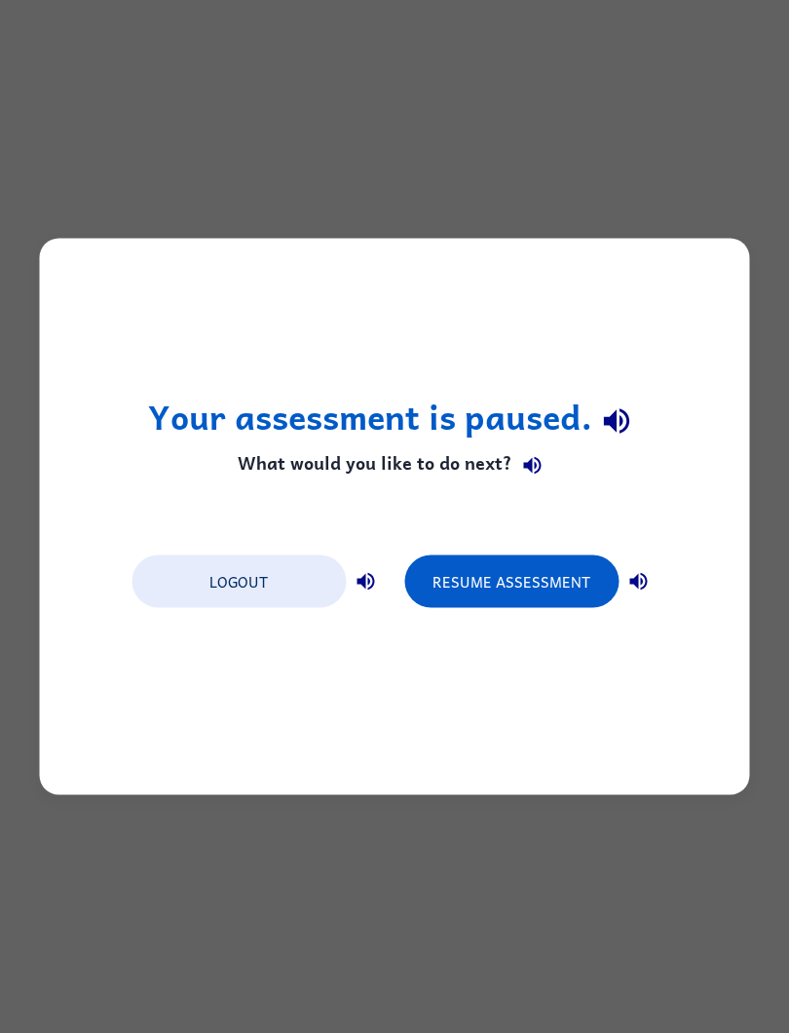
click at [244, 581] on button "Logout" at bounding box center [239, 581] width 214 height 53
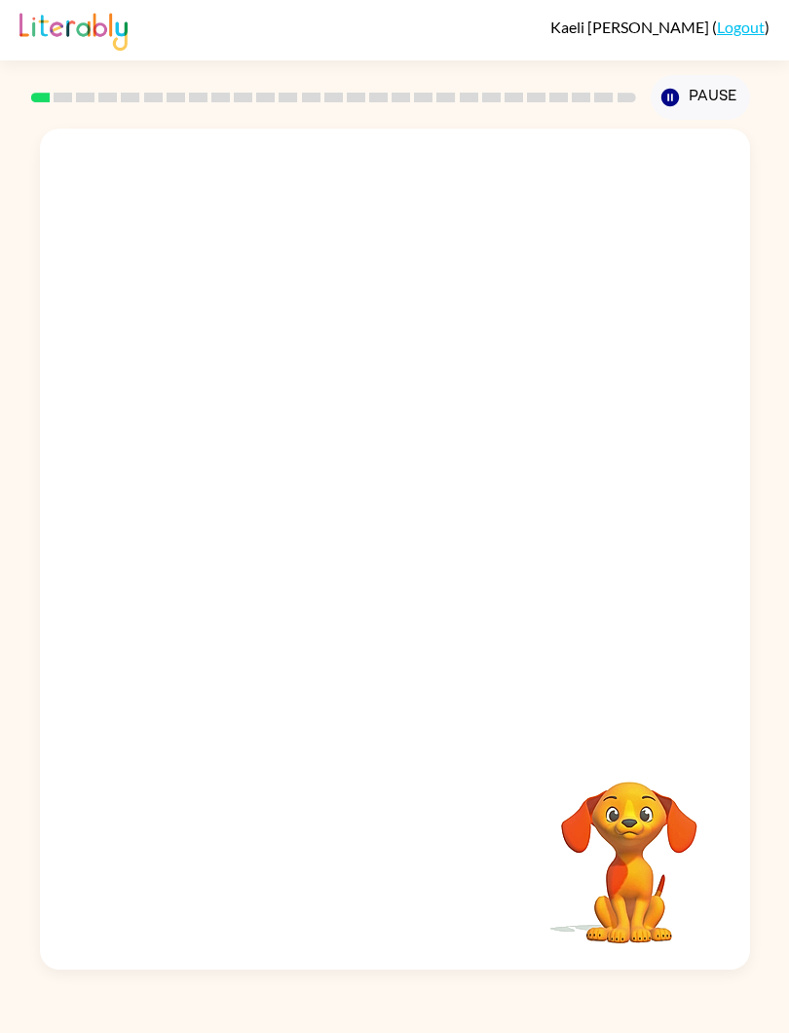
click at [711, 98] on button "Pause Pause" at bounding box center [700, 97] width 99 height 45
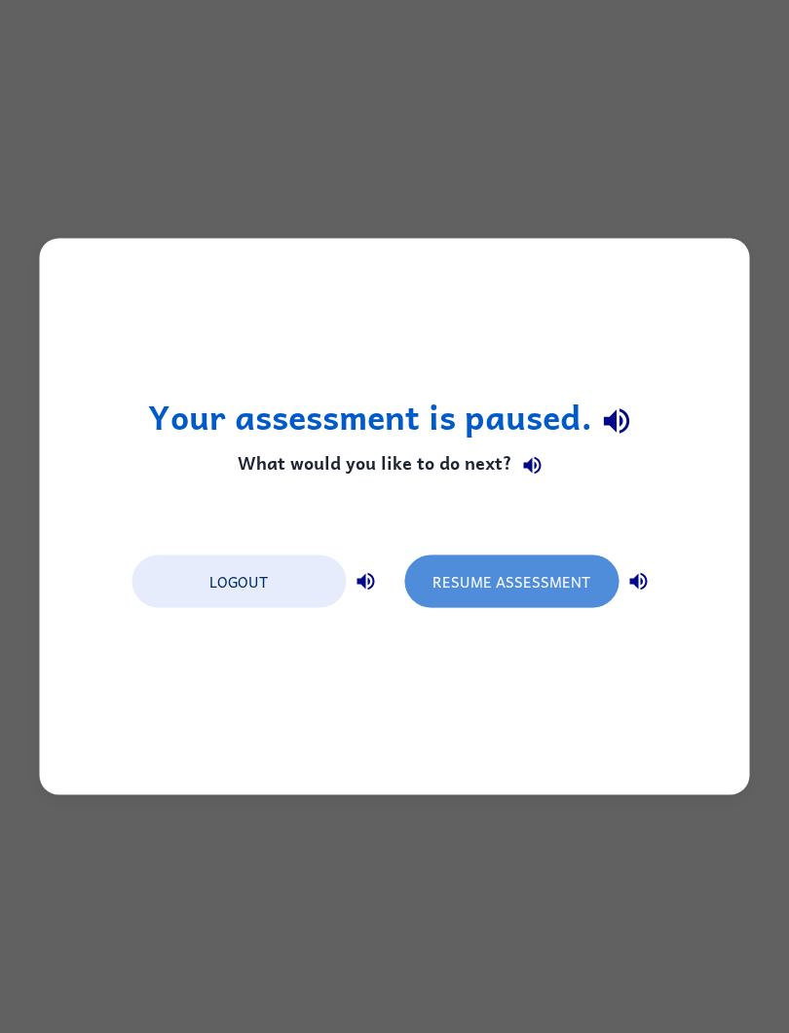
click at [501, 576] on button "Resume Assessment" at bounding box center [511, 581] width 214 height 53
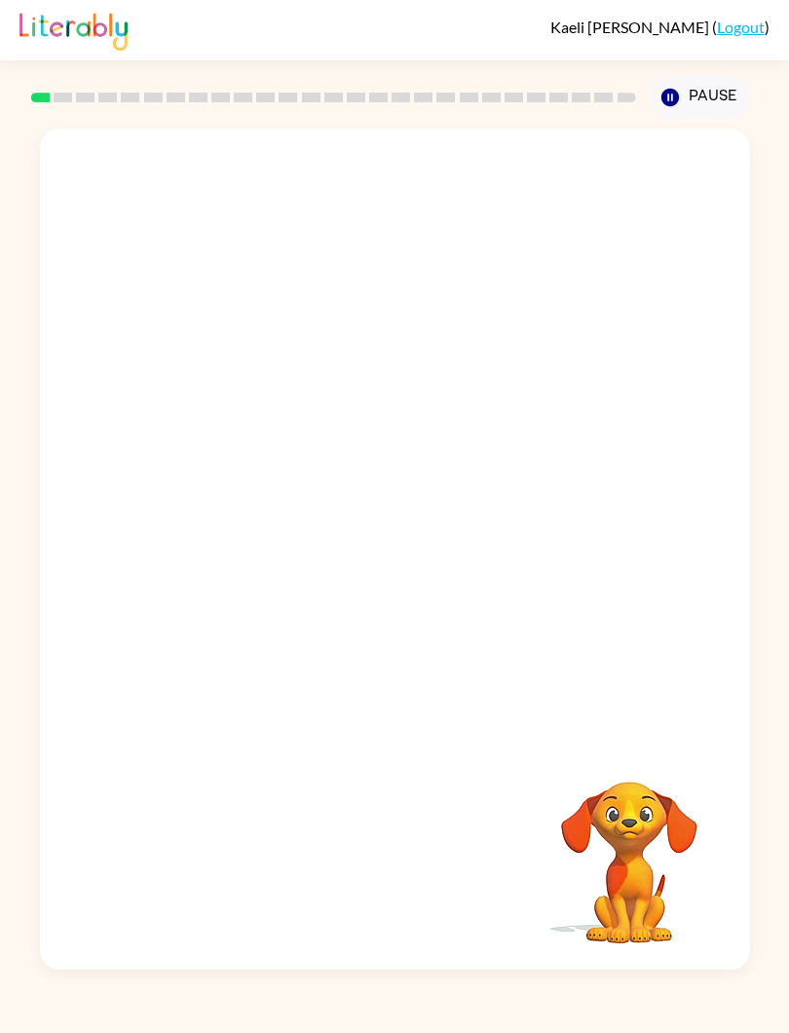
click at [737, 32] on link "Logout" at bounding box center [741, 27] width 48 height 19
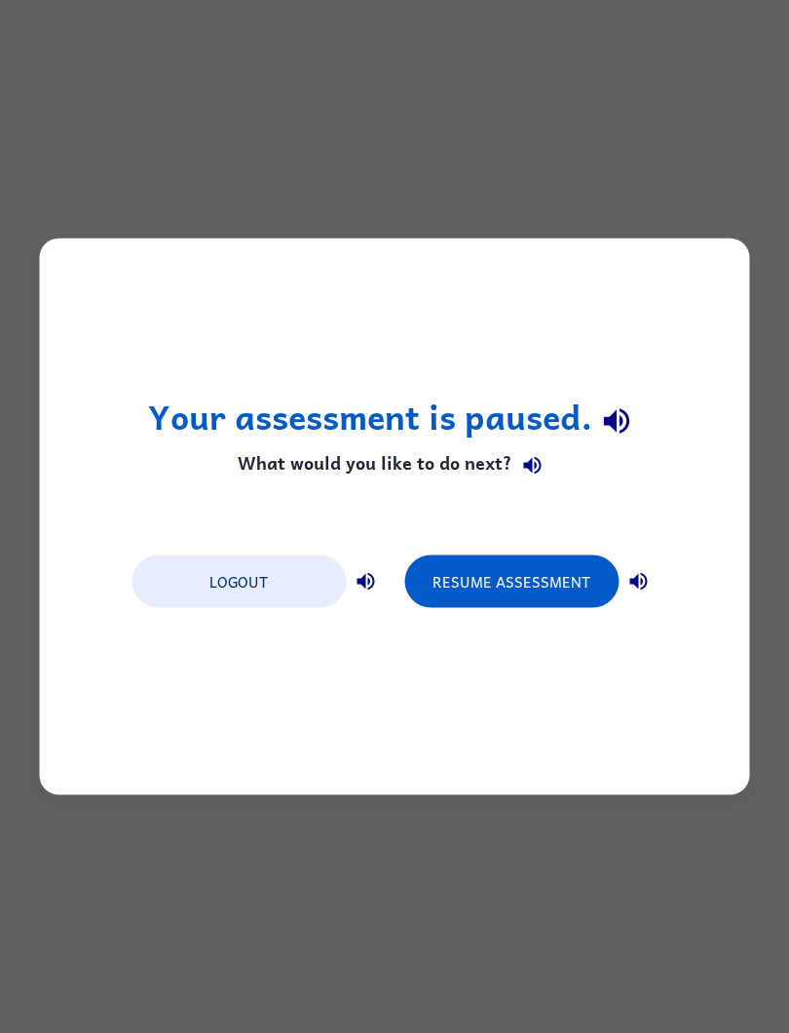
click at [283, 577] on button "Logout" at bounding box center [239, 581] width 214 height 53
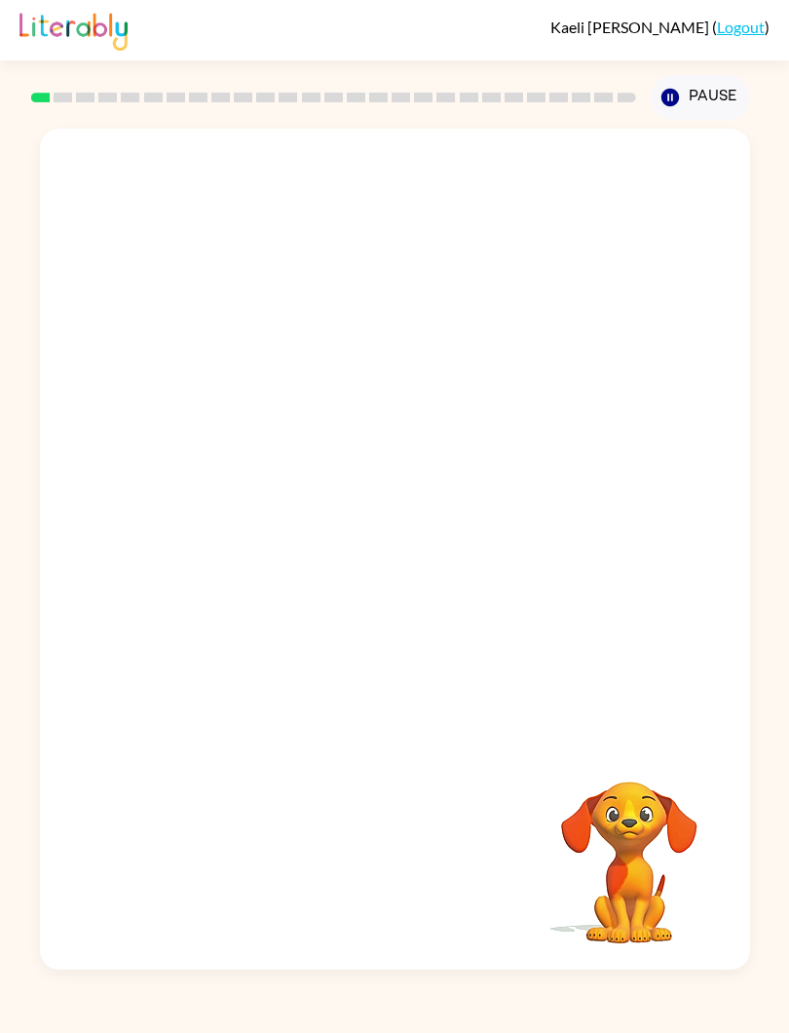
click at [746, 30] on link "Logout" at bounding box center [741, 27] width 48 height 19
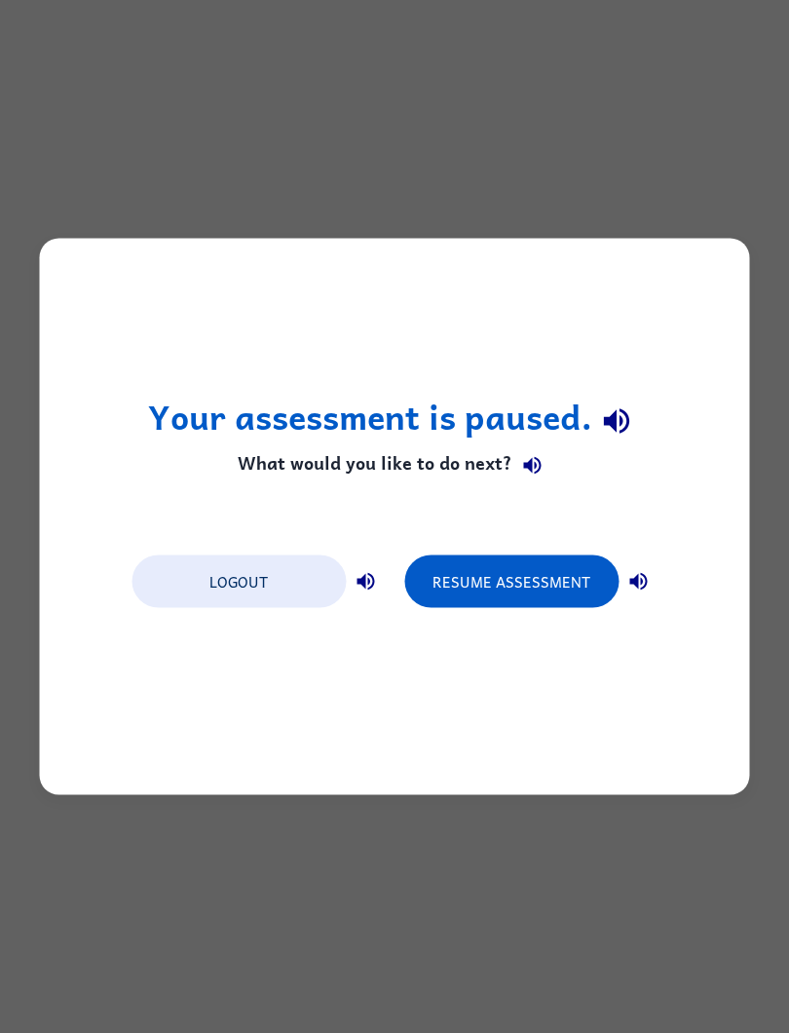
click at [274, 586] on button "Logout" at bounding box center [239, 581] width 214 height 53
